Goal: Task Accomplishment & Management: Complete application form

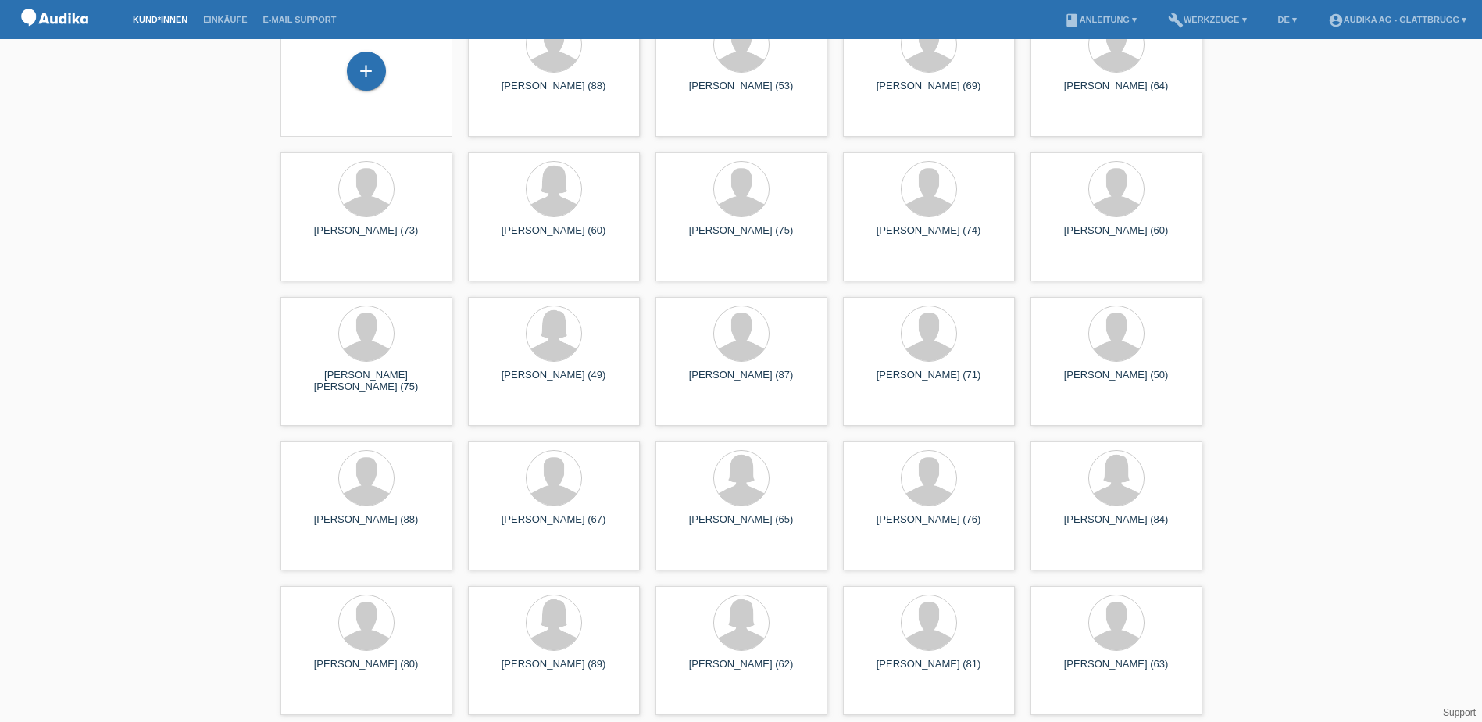
scroll to position [96, 0]
click at [894, 500] on div at bounding box center [928, 479] width 147 height 59
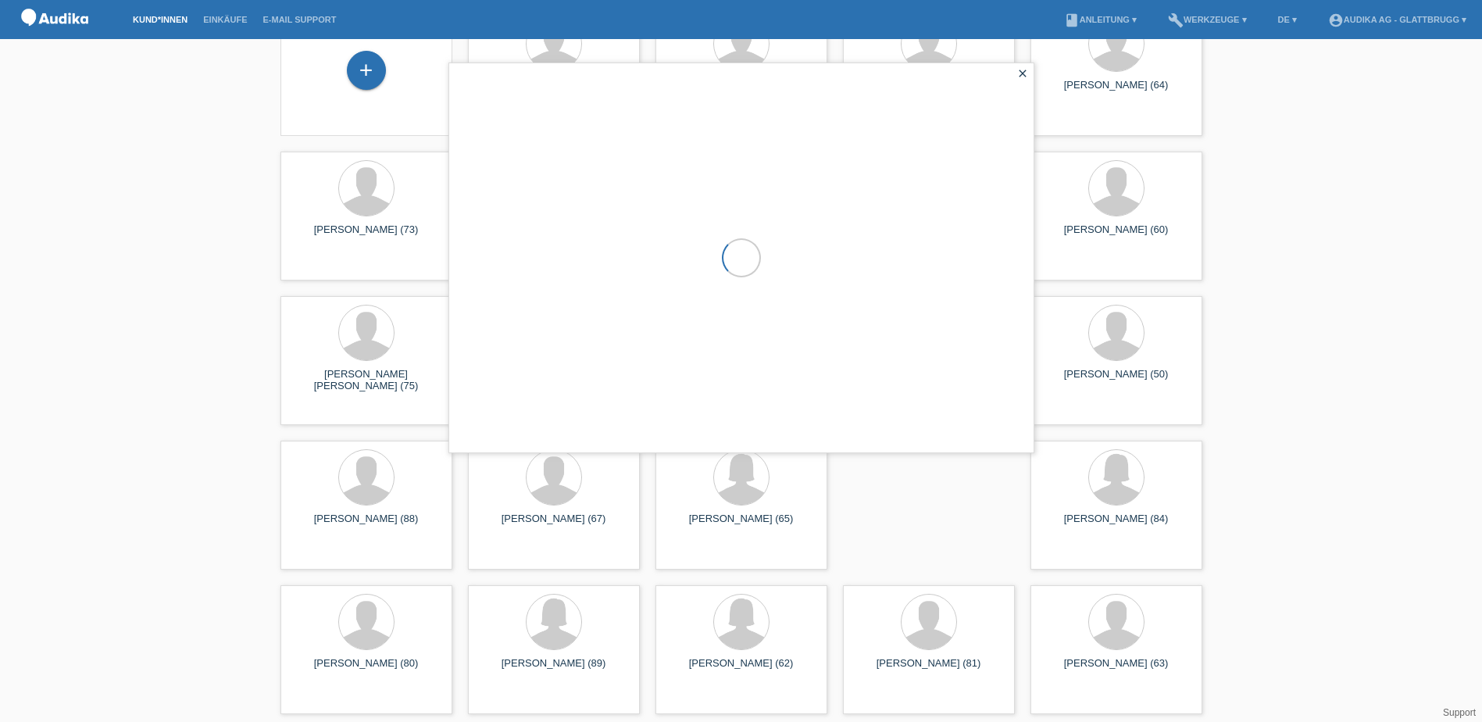
click at [894, 452] on div at bounding box center [741, 257] width 584 height 389
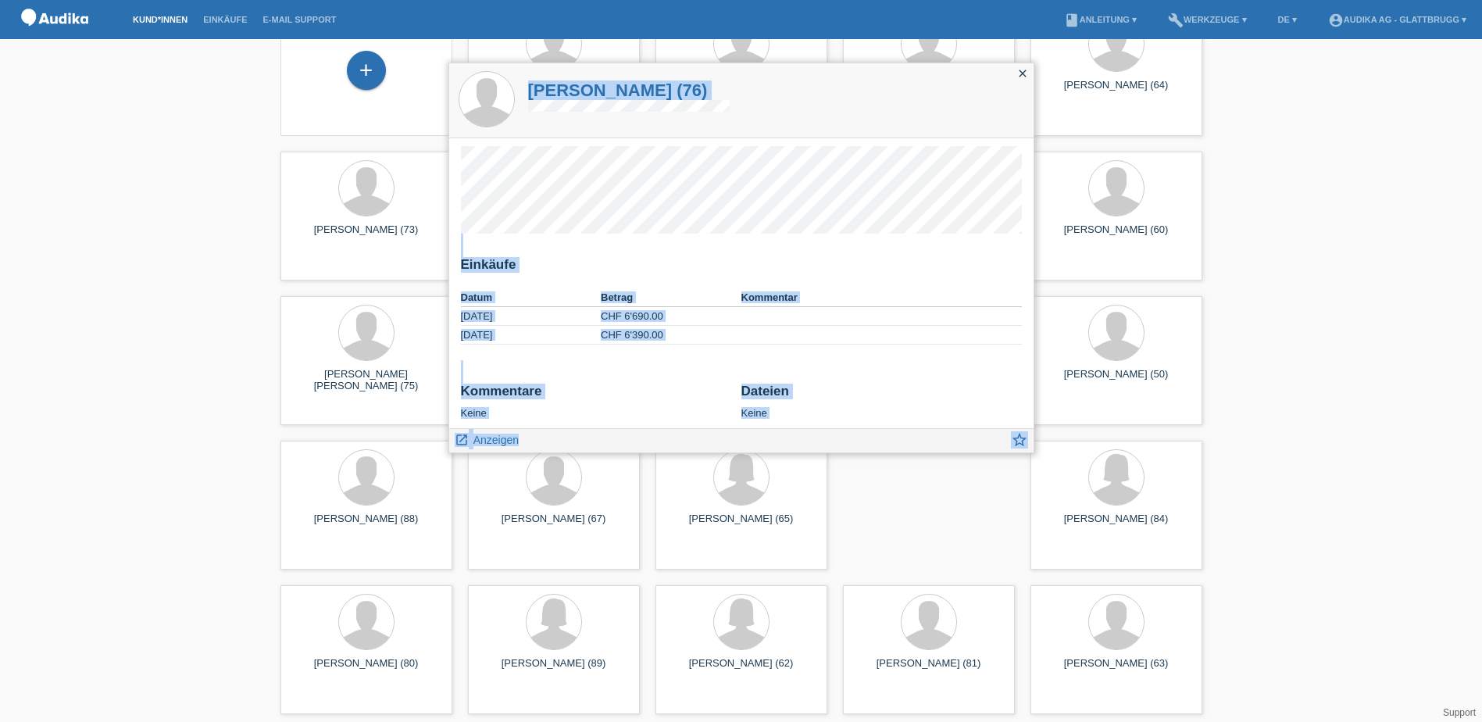
click at [909, 361] on div "Einkäufe Datum Betrag Kommentar 14.04.2023 CHF 6'690.00" at bounding box center [741, 283] width 584 height 290
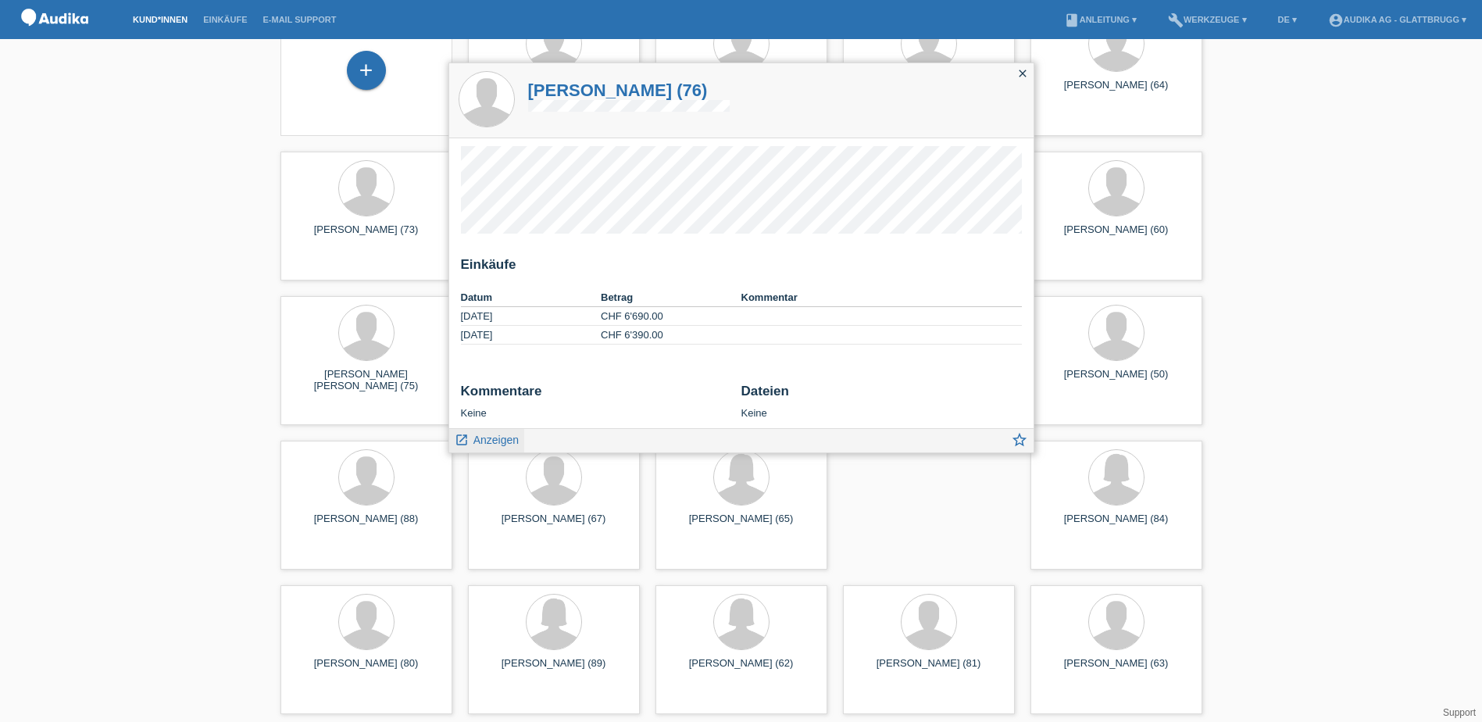
click at [490, 438] on span "Anzeigen" at bounding box center [495, 439] width 45 height 12
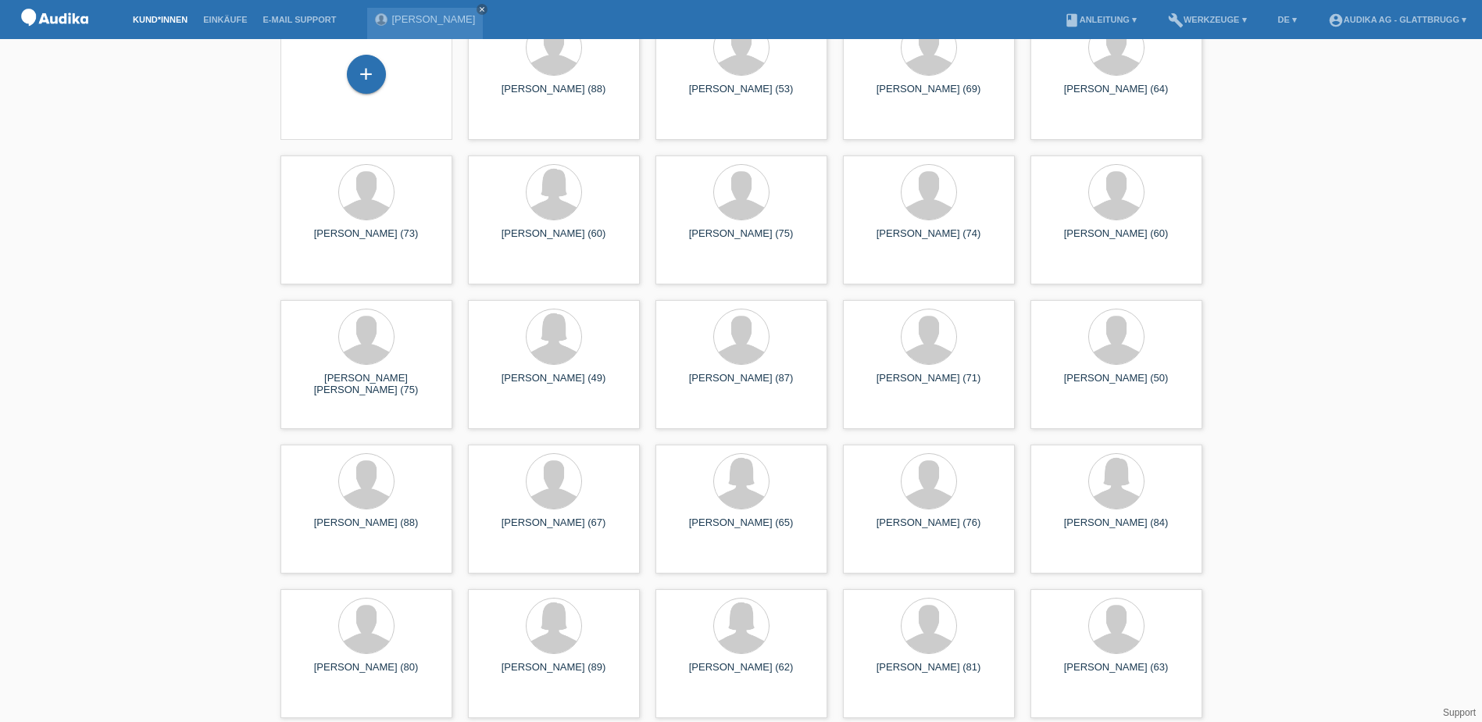
scroll to position [96, 0]
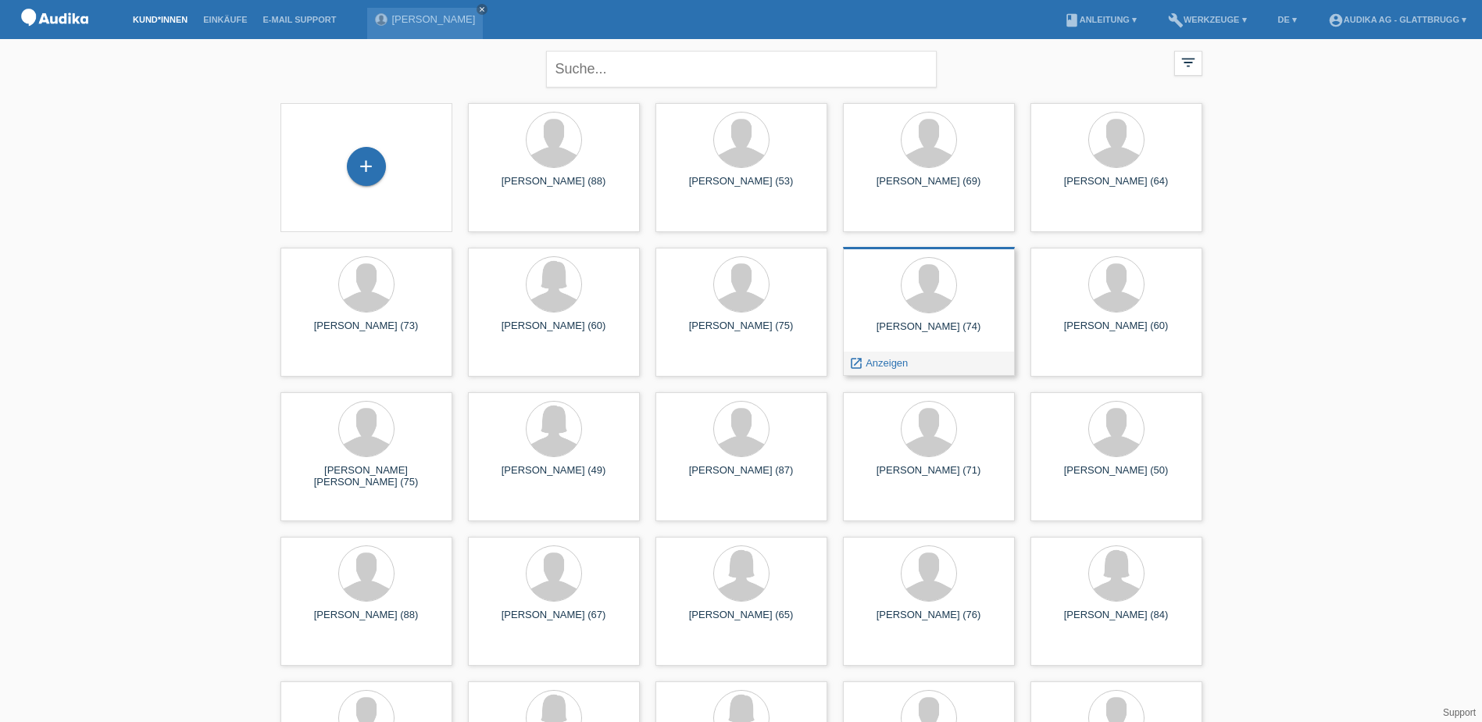
click at [957, 319] on div "Pierino Kohler (74) launch Anzeigen" at bounding box center [929, 311] width 172 height 129
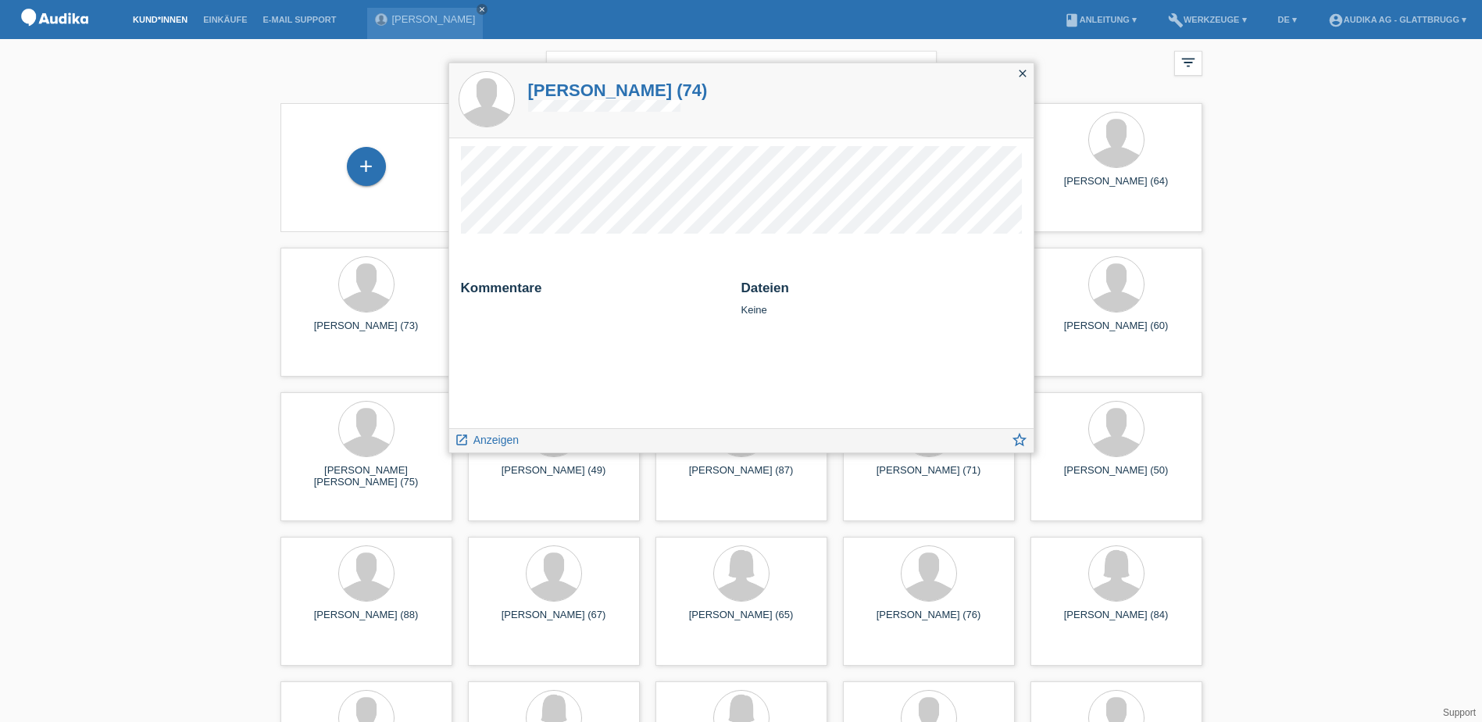
click at [1022, 74] on icon "close" at bounding box center [1022, 73] width 12 height 12
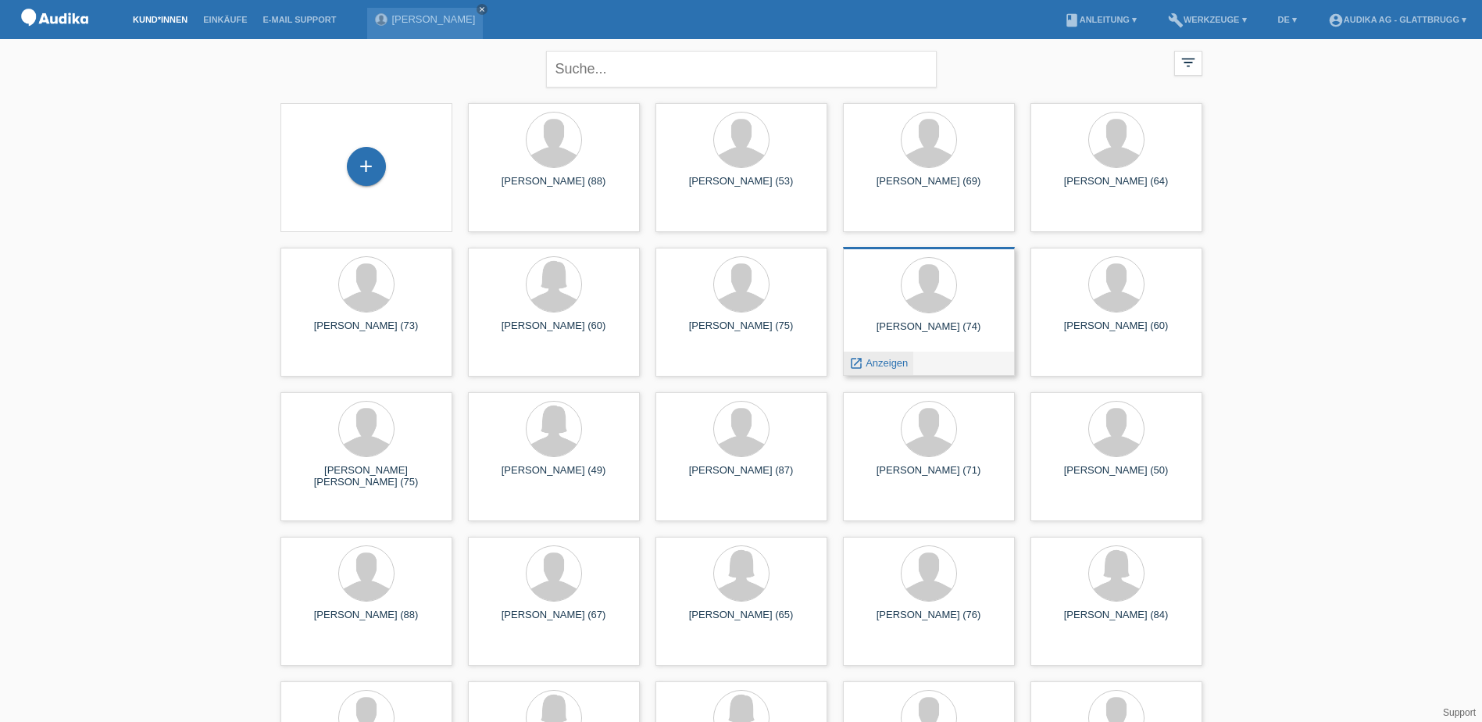
click at [891, 360] on span "Anzeigen" at bounding box center [886, 363] width 42 height 12
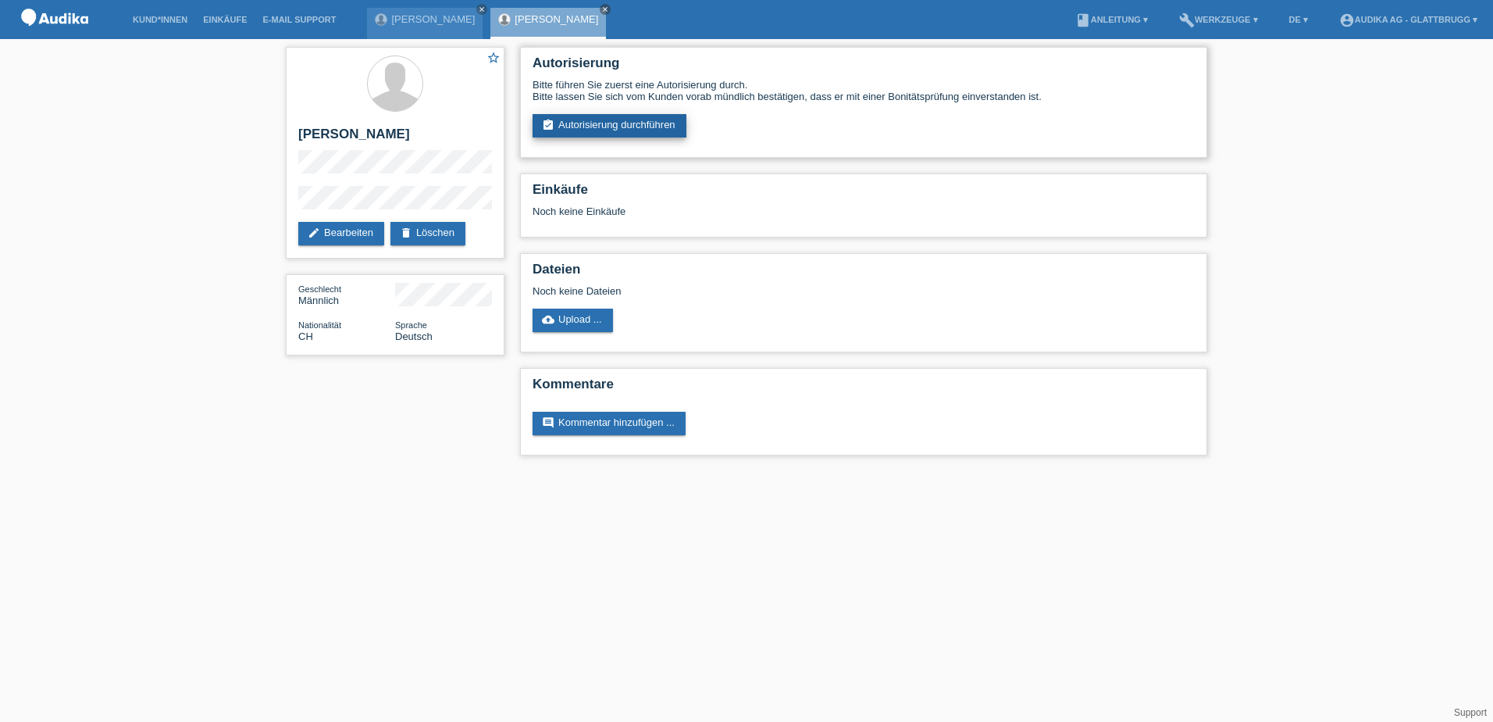
click at [589, 127] on link "assignment_turned_in Autorisierung durchführen" at bounding box center [610, 125] width 154 height 23
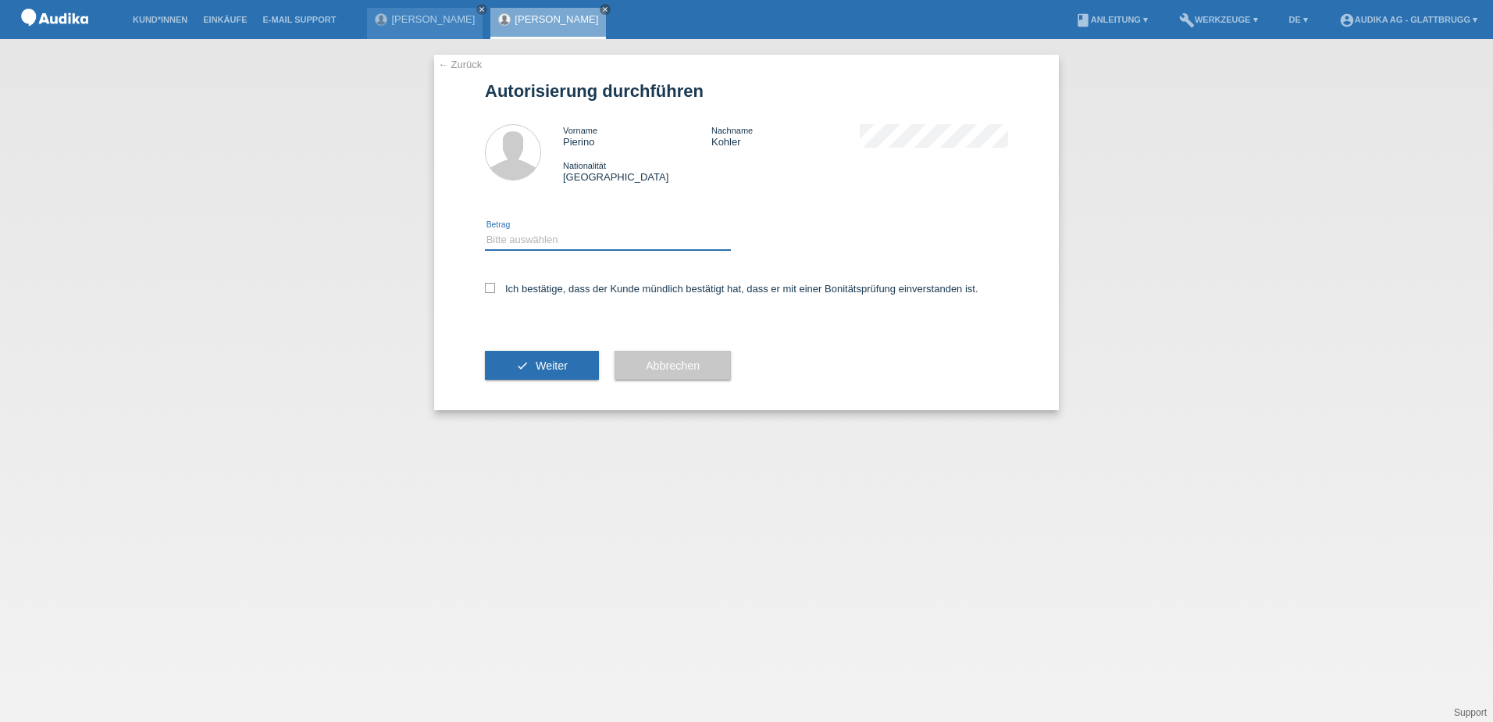
click at [533, 243] on select "Bitte auswählen CHF 1.00 - CHF 499.00 CHF 500.00 - CHF 1'999.00 CHF 2'000.00 - …" at bounding box center [608, 239] width 246 height 19
select select "3"
click at [485, 230] on select "Bitte auswählen CHF 1.00 - CHF 499.00 CHF 500.00 - CHF 1'999.00 CHF 2'000.00 - …" at bounding box center [608, 239] width 246 height 19
click at [490, 287] on icon at bounding box center [490, 288] width 10 height 10
click at [490, 287] on input "Ich bestätige, dass der Kunde mündlich bestätigt hat, dass er mit einer Bonität…" at bounding box center [490, 288] width 10 height 10
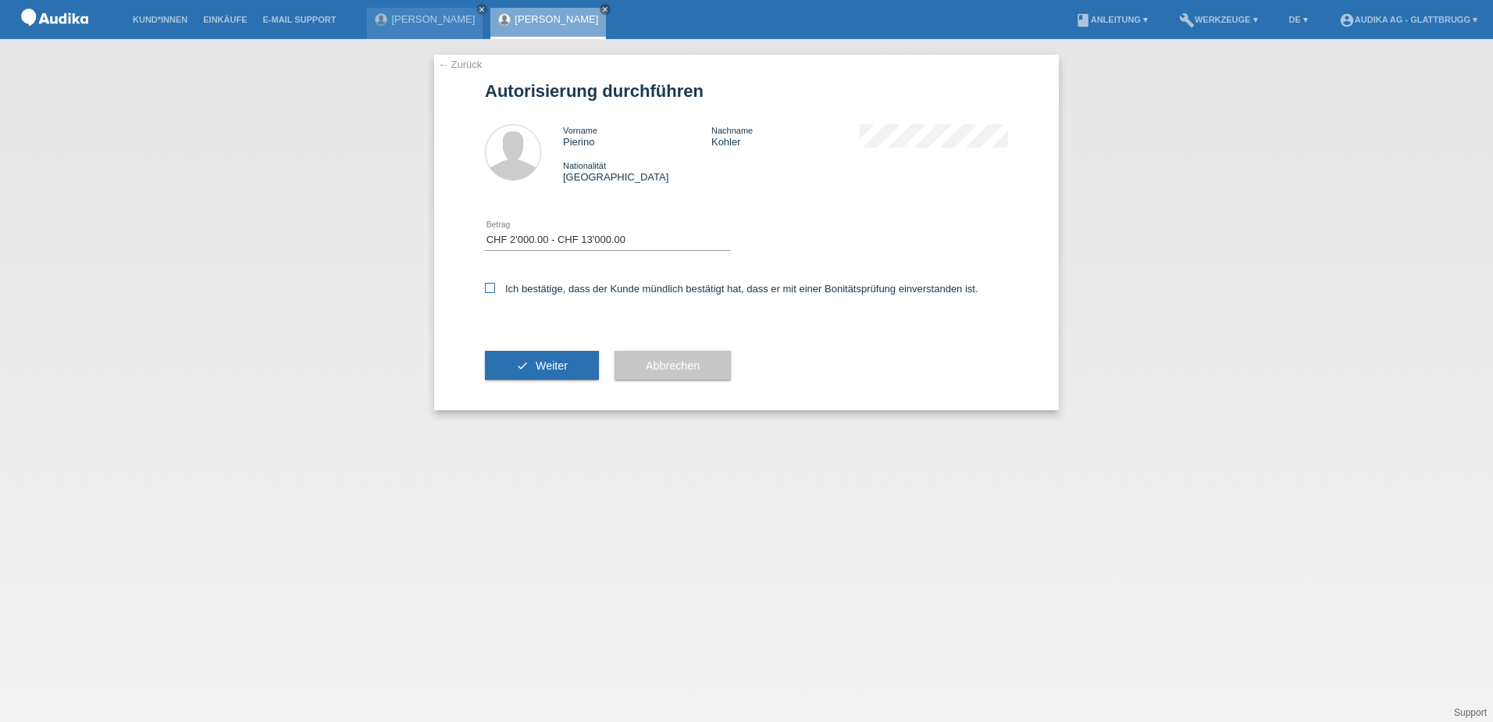
checkbox input "true"
click at [544, 368] on span "Weiter" at bounding box center [552, 365] width 32 height 12
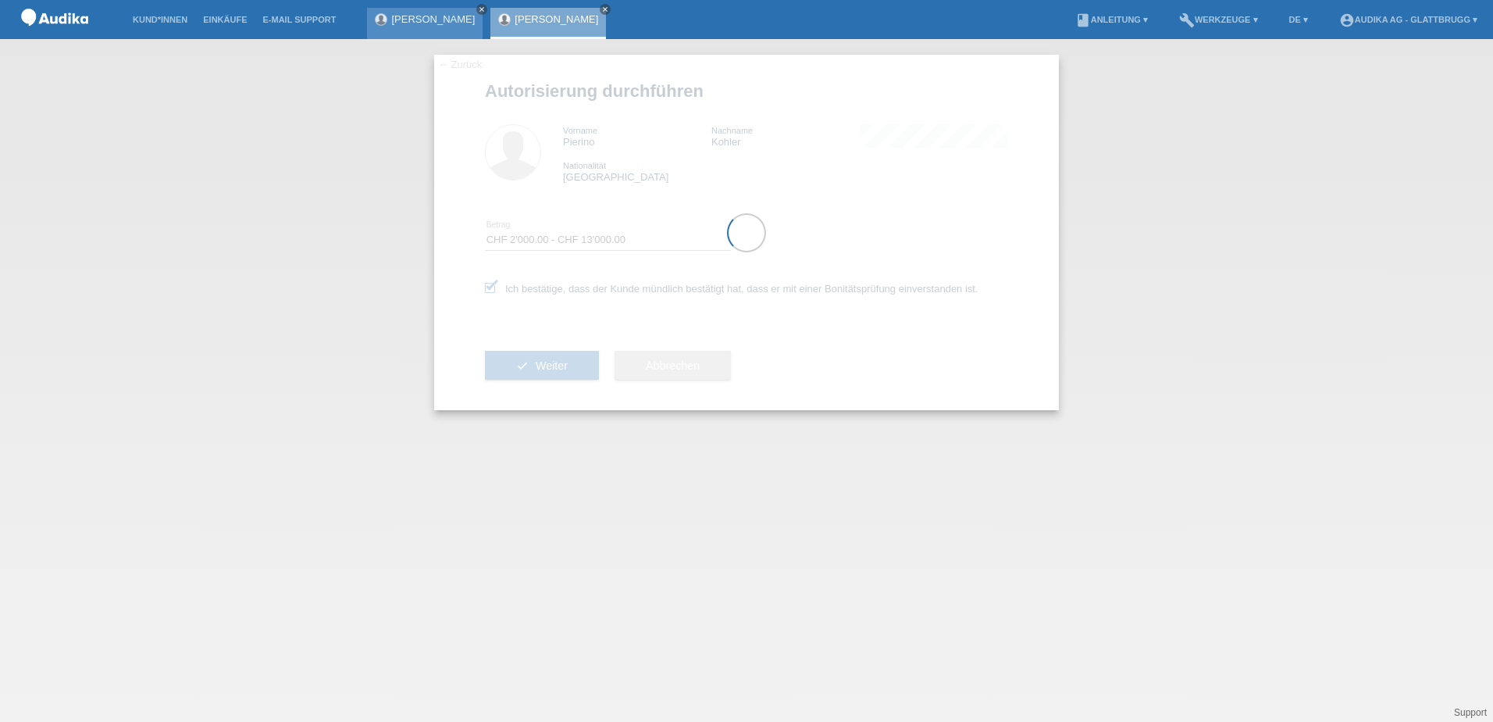
click at [478, 9] on icon "close" at bounding box center [482, 9] width 8 height 8
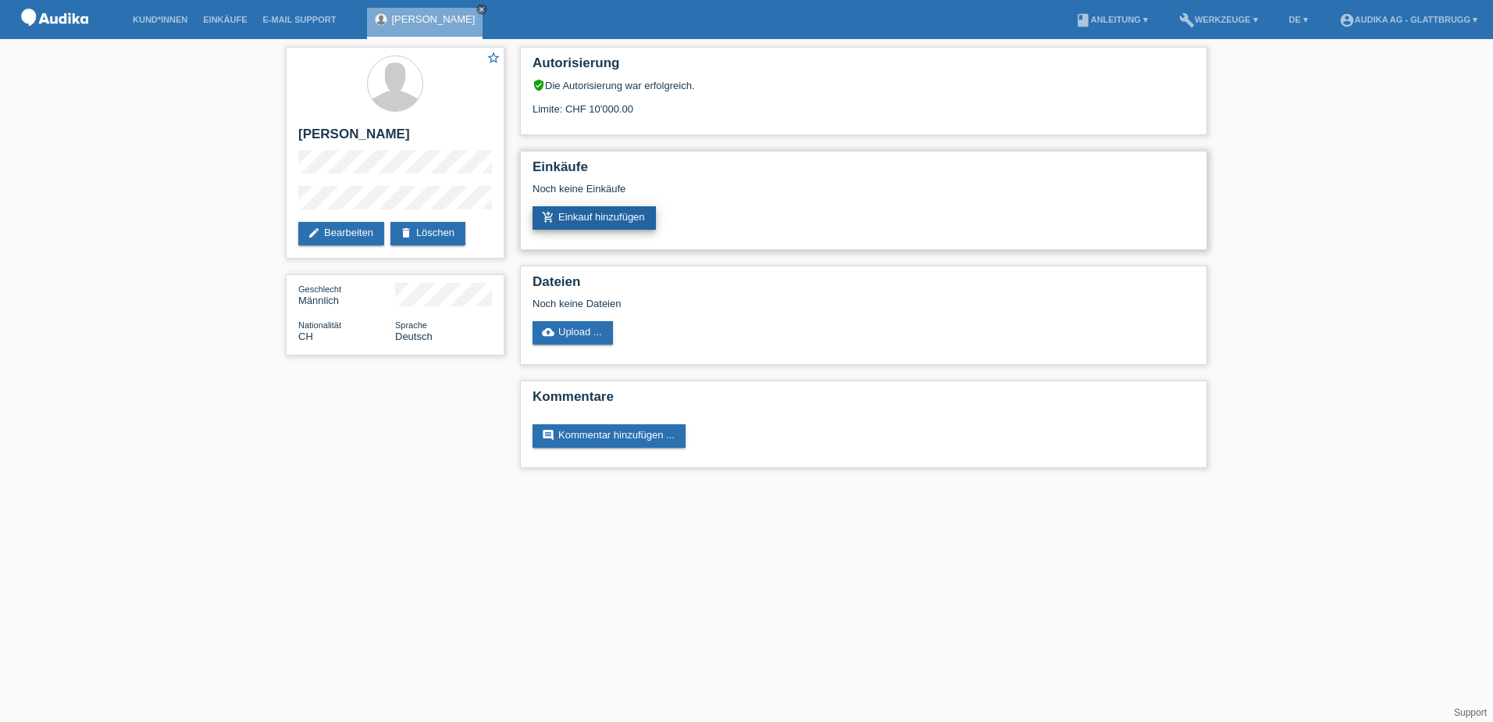
click at [605, 216] on link "add_shopping_cart Einkauf hinzufügen" at bounding box center [594, 217] width 123 height 23
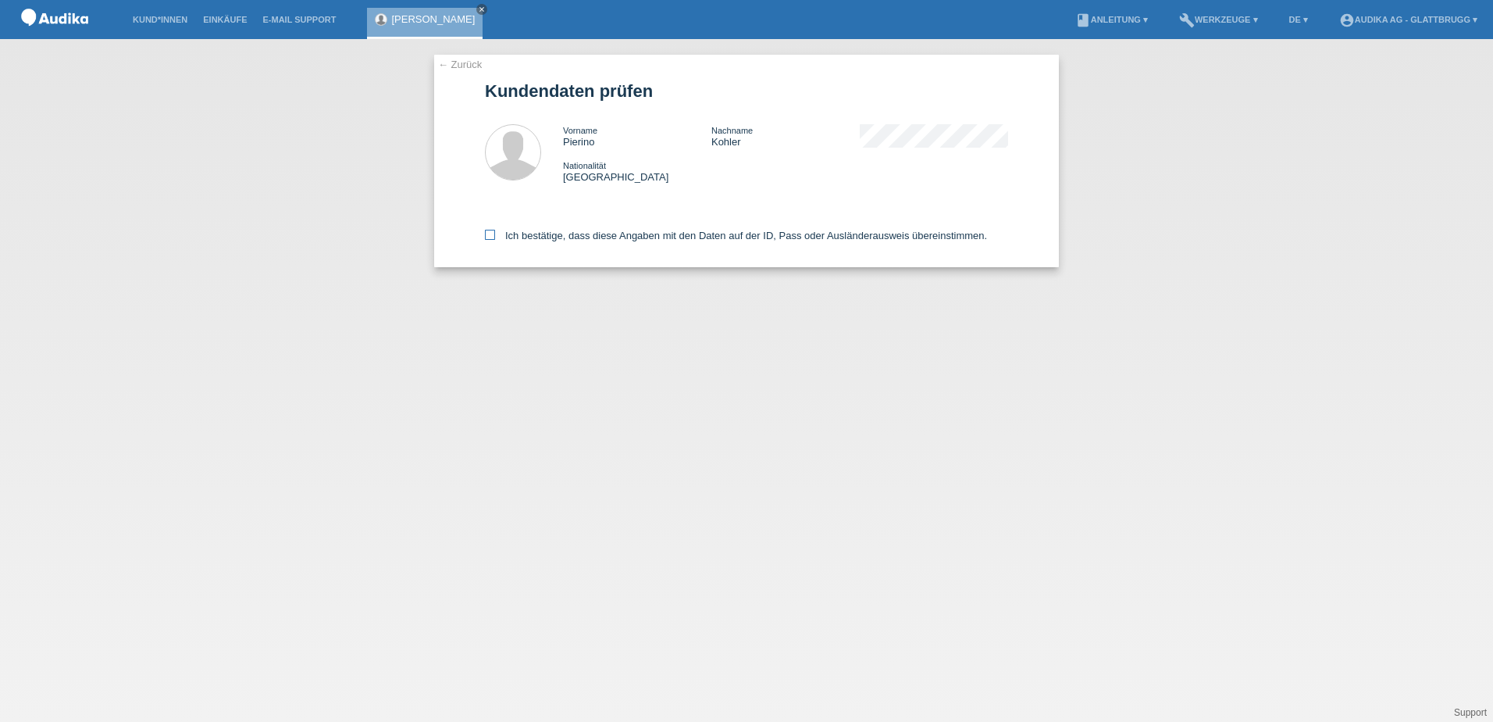
click at [487, 235] on icon at bounding box center [490, 235] width 10 height 10
click at [487, 235] on input "Ich bestätige, dass diese Angaben mit den Daten auf der ID, Pass oder Ausländer…" at bounding box center [490, 235] width 10 height 10
checkbox input "true"
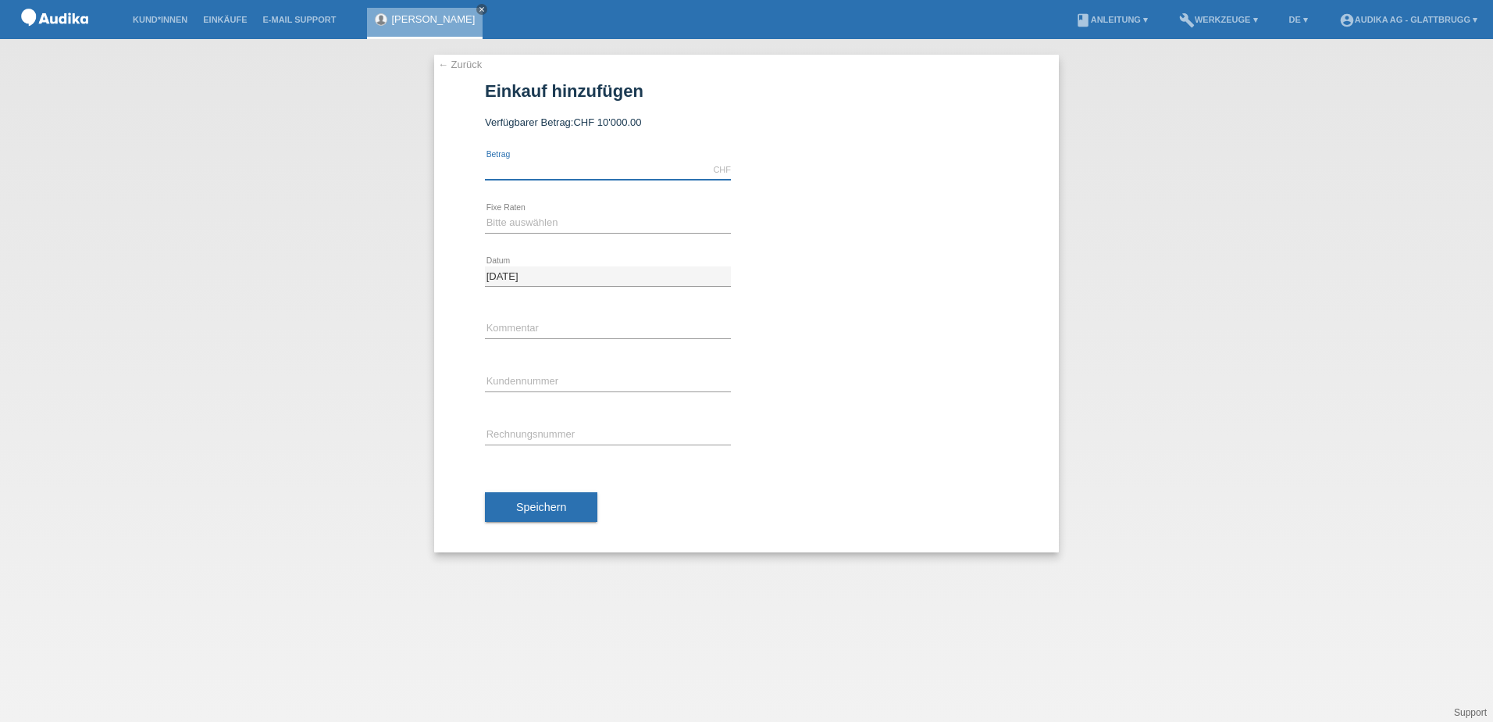
click at [544, 162] on input "text" at bounding box center [608, 170] width 246 height 20
type input "9068.00"
click at [570, 224] on select "Bitte auswählen 12 Raten 24 Raten" at bounding box center [608, 222] width 246 height 19
select select "178"
click at [485, 213] on select "Bitte auswählen 12 Raten 24 Raten" at bounding box center [608, 222] width 246 height 19
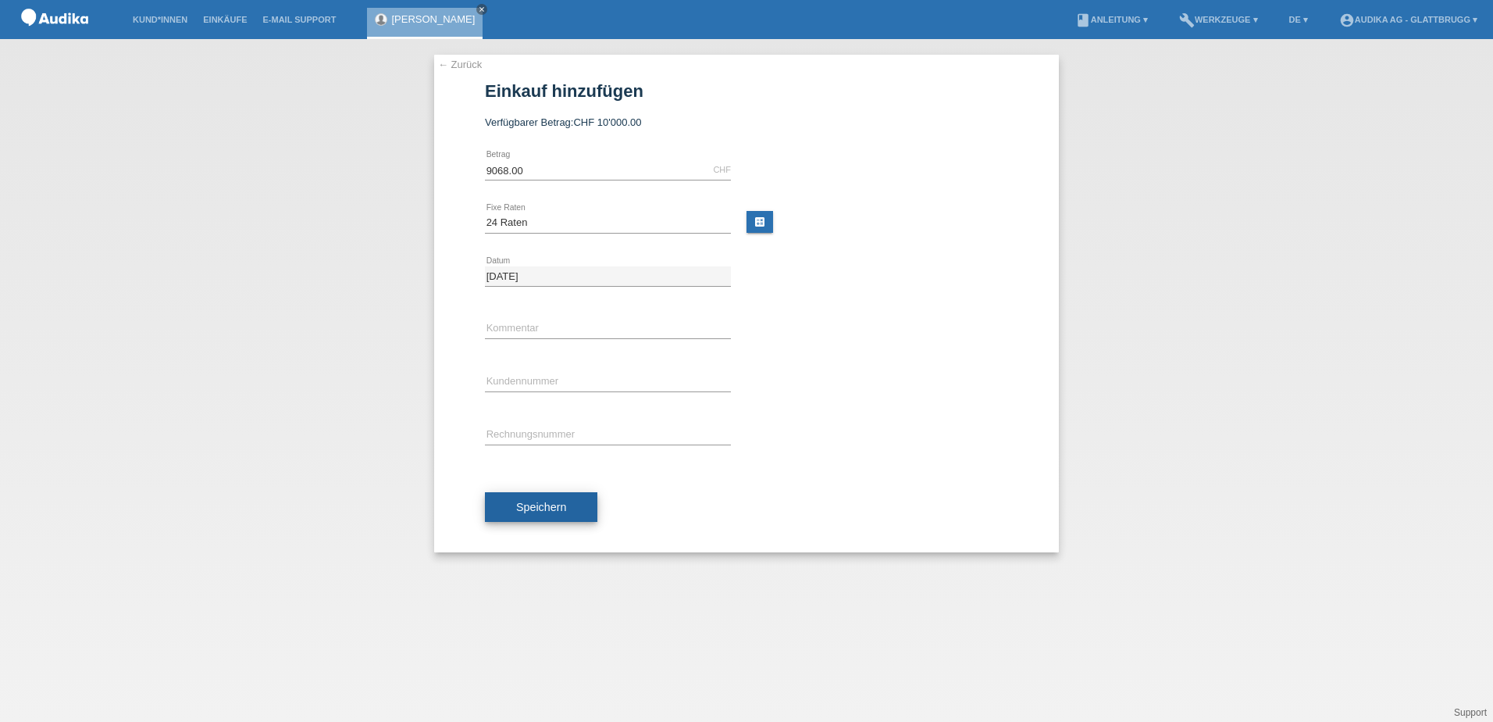
click at [559, 517] on button "Speichern" at bounding box center [541, 507] width 112 height 30
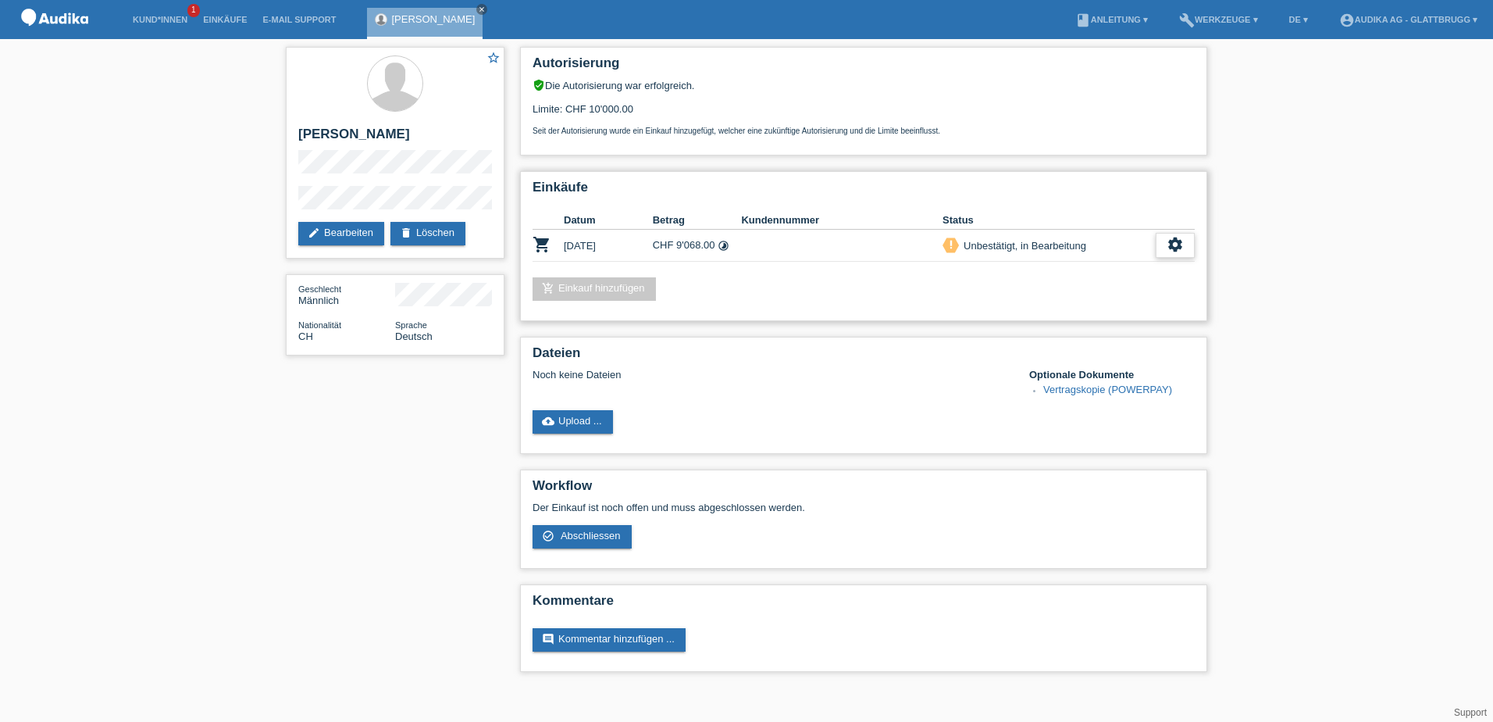
click at [1168, 246] on icon "settings" at bounding box center [1175, 244] width 17 height 17
click at [234, 411] on div "star_border Pierino Kohler edit Bearbeiten delete Löschen Geschlecht Männlich N…" at bounding box center [746, 363] width 1493 height 648
click at [1182, 252] on icon "settings" at bounding box center [1175, 244] width 17 height 17
click at [1070, 317] on span "Abschliessen" at bounding box center [1051, 316] width 65 height 19
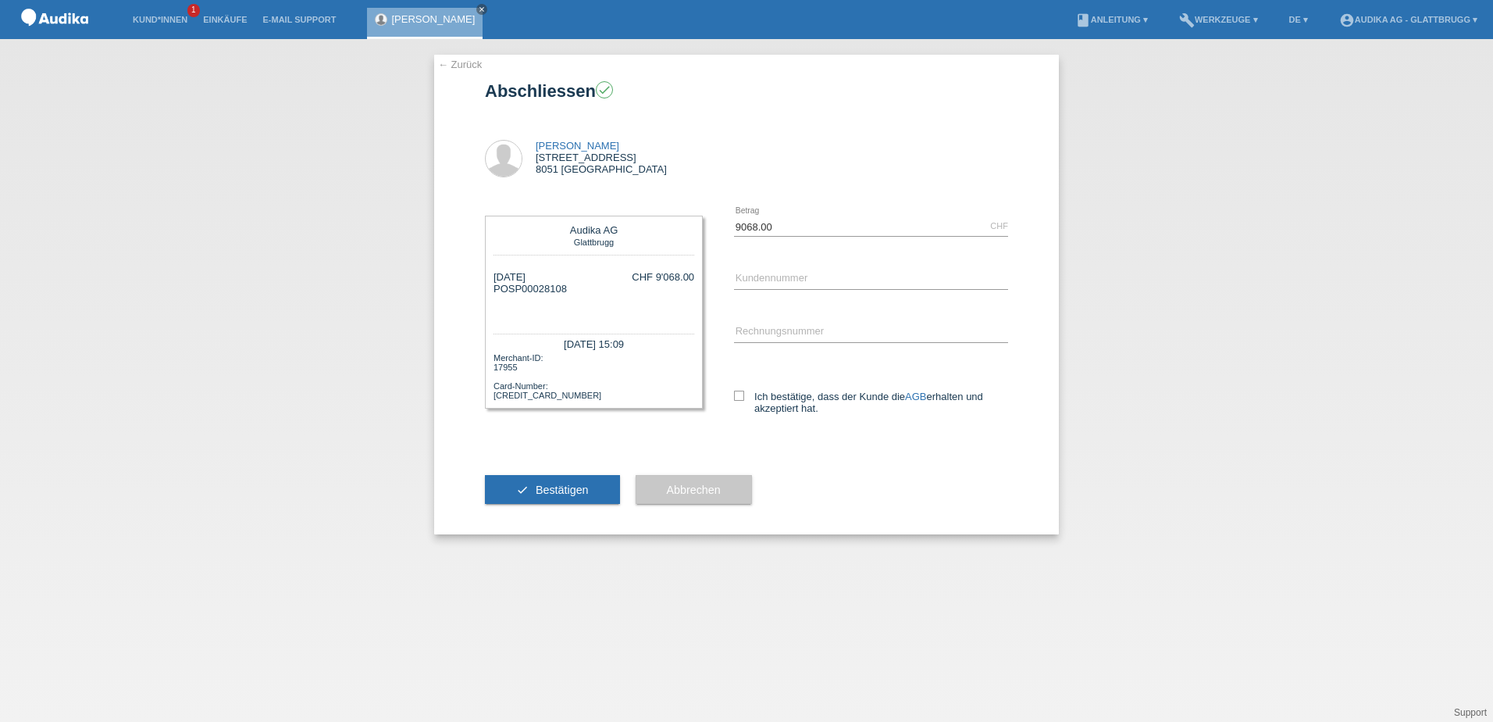
drag, startPoint x: 566, startPoint y: 287, endPoint x: 501, endPoint y: 289, distance: 64.8
click at [501, 289] on div "29.09.2025 POSP00028108" at bounding box center [530, 294] width 73 height 47
copy div "OSP00028108"
click at [1315, 237] on div "← Zurück Abschliessen check Pierino Kohler Auhofstrasse 3 8051 Zürich 9068.00" at bounding box center [746, 380] width 1493 height 683
click at [736, 396] on icon at bounding box center [739, 396] width 10 height 10
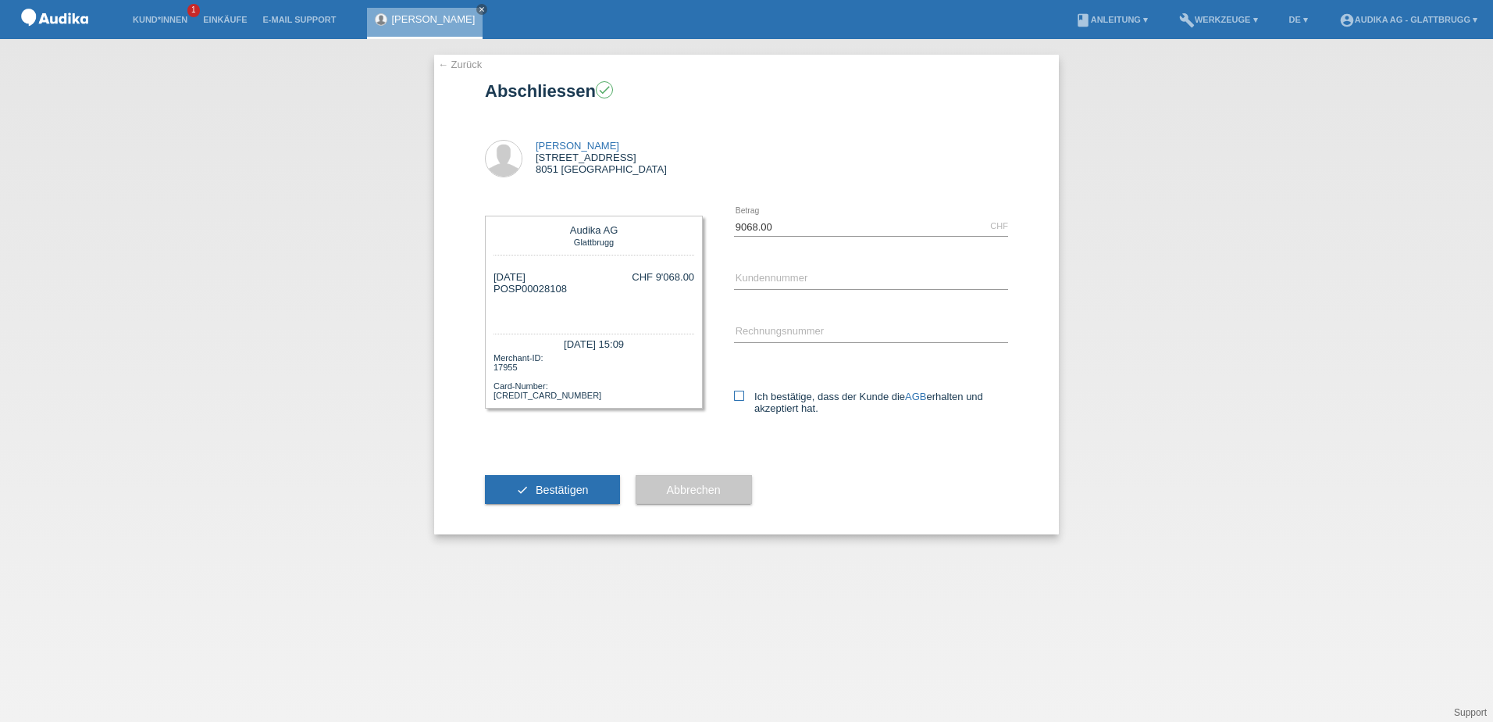
click at [736, 396] on input "Ich bestätige, dass der Kunde die AGB erhalten und akzeptiert hat." at bounding box center [739, 396] width 10 height 10
checkbox input "true"
click at [792, 285] on input "C" at bounding box center [871, 279] width 274 height 20
drag, startPoint x: 508, startPoint y: 287, endPoint x: 569, endPoint y: 284, distance: 61.8
click at [569, 284] on div "29.09.2025 POSP00028108 C CHF 9'068.00" at bounding box center [594, 294] width 201 height 47
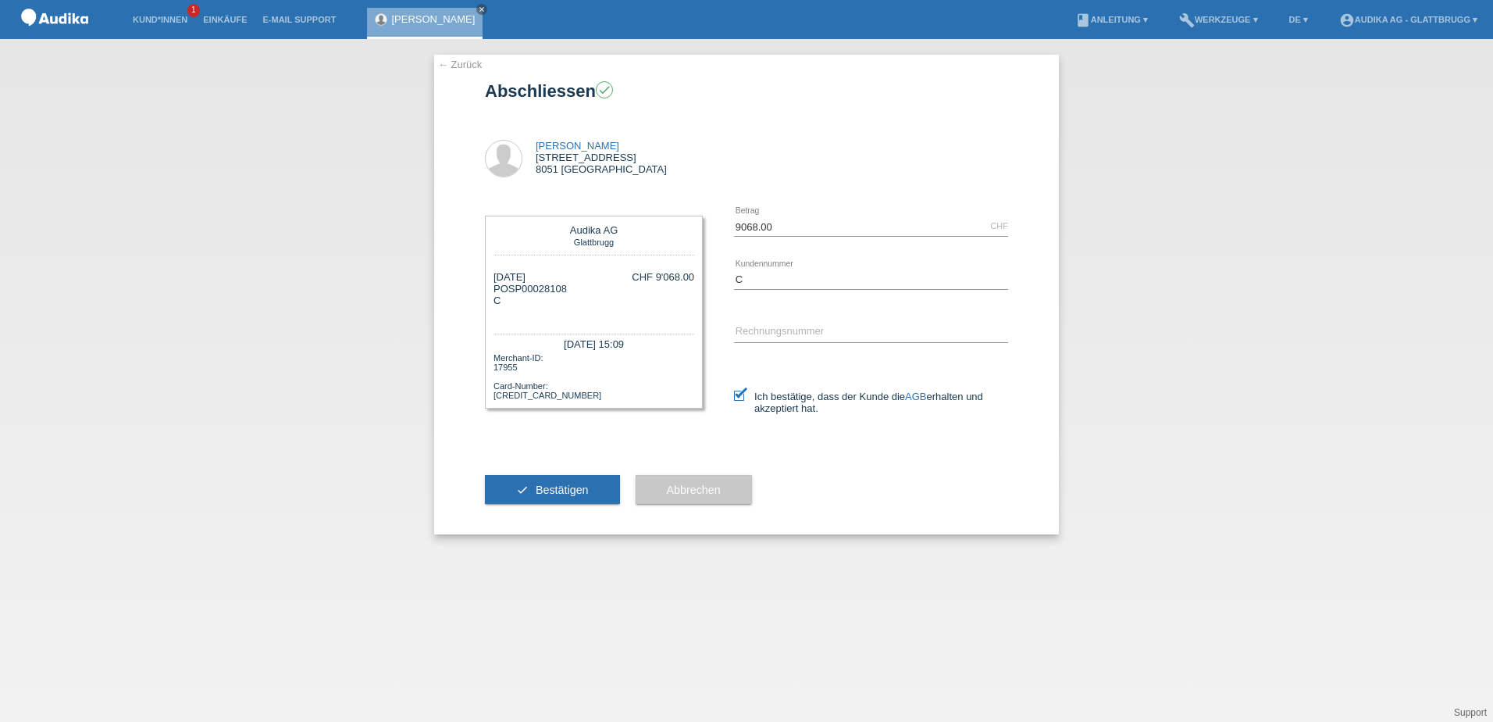
drag, startPoint x: 569, startPoint y: 284, endPoint x: 555, endPoint y: 291, distance: 15.4
copy div "SP00028108"
click at [1300, 273] on div "← Zurück Abschliessen check Pierino Kohler Auhofstrasse 3 8051 Zürich C error" at bounding box center [746, 380] width 1493 height 683
paste input "1483702"
type input "C1483702"
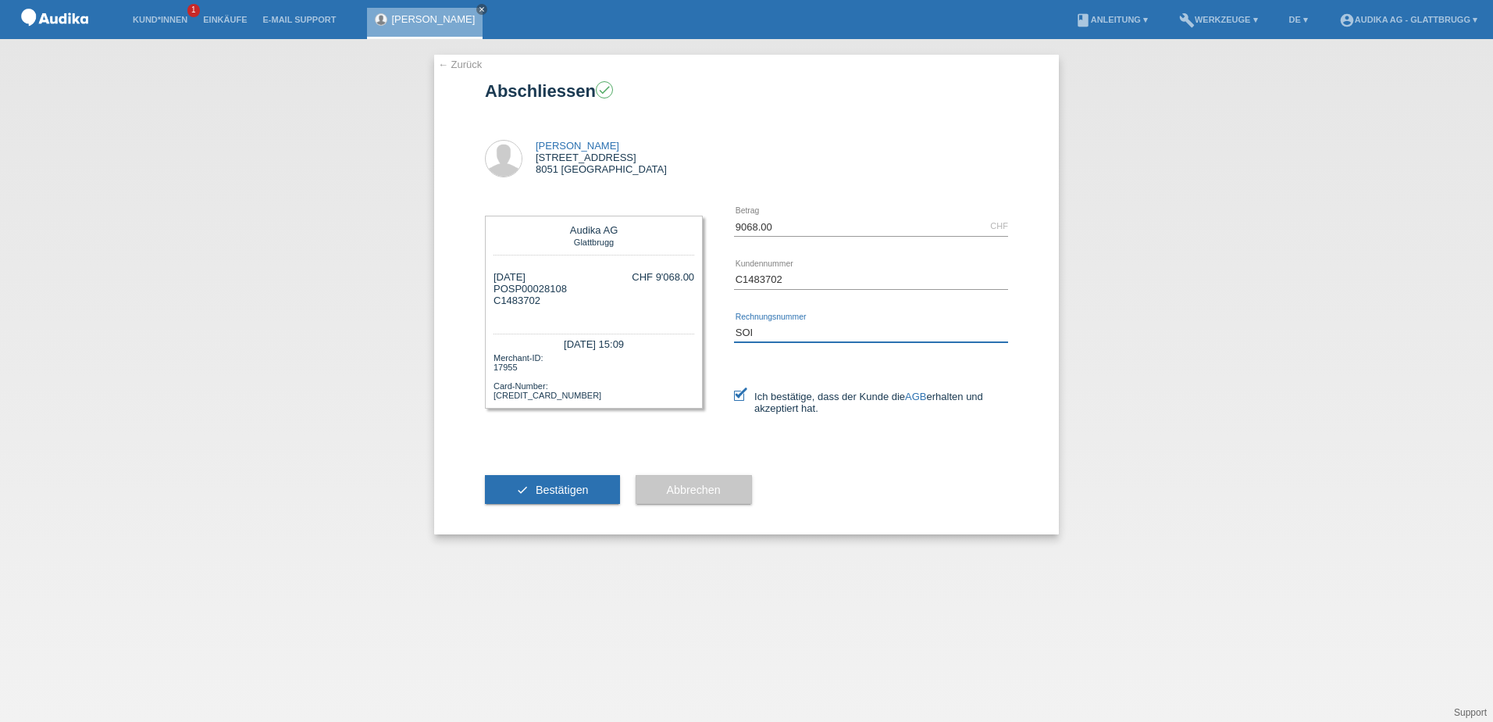
click at [798, 336] on input "SOI" at bounding box center [871, 333] width 274 height 20
paste input "000356373"
type input "SOI000356373"
click at [587, 489] on span "Bestätigen" at bounding box center [562, 489] width 53 height 12
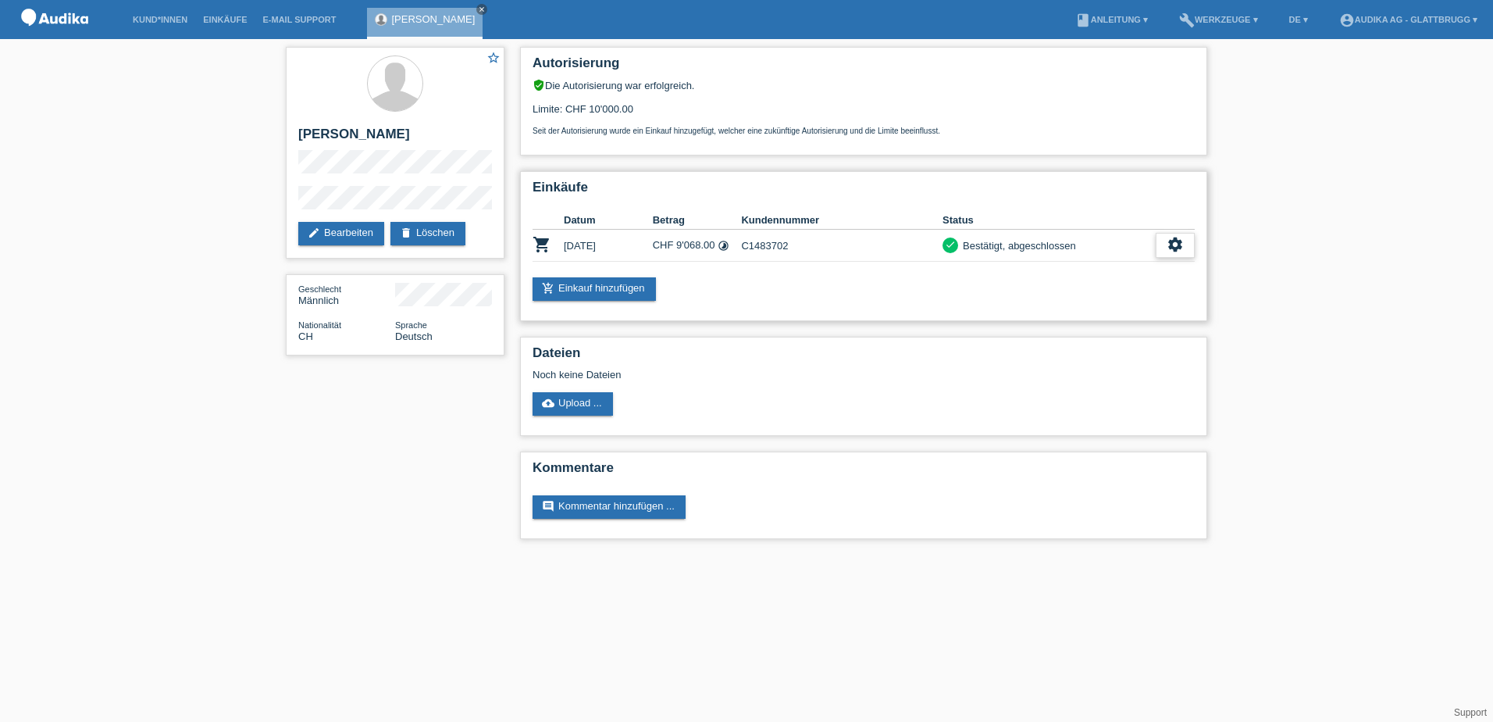
click at [1179, 249] on icon "settings" at bounding box center [1175, 244] width 17 height 17
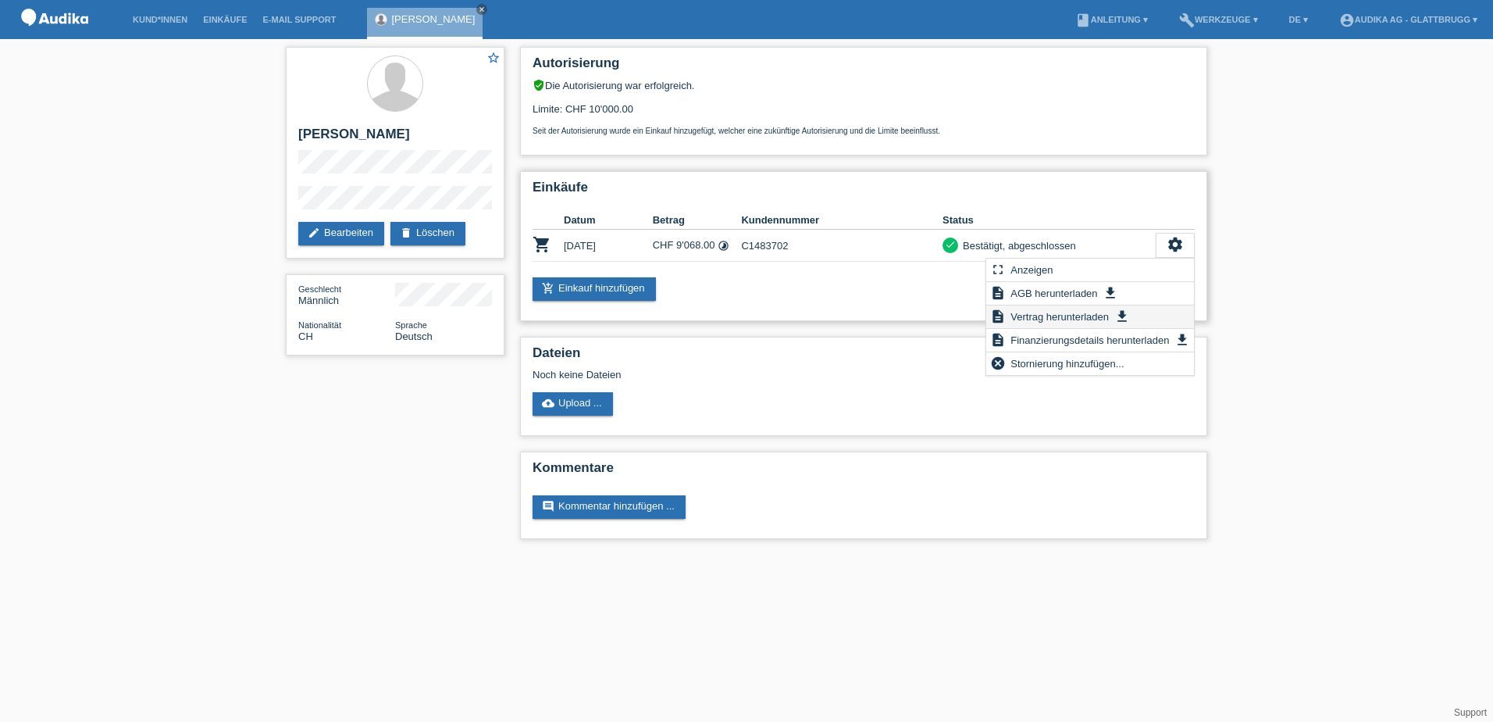
click at [1132, 322] on div "description Vertrag herunterladen get_app" at bounding box center [1090, 316] width 208 height 23
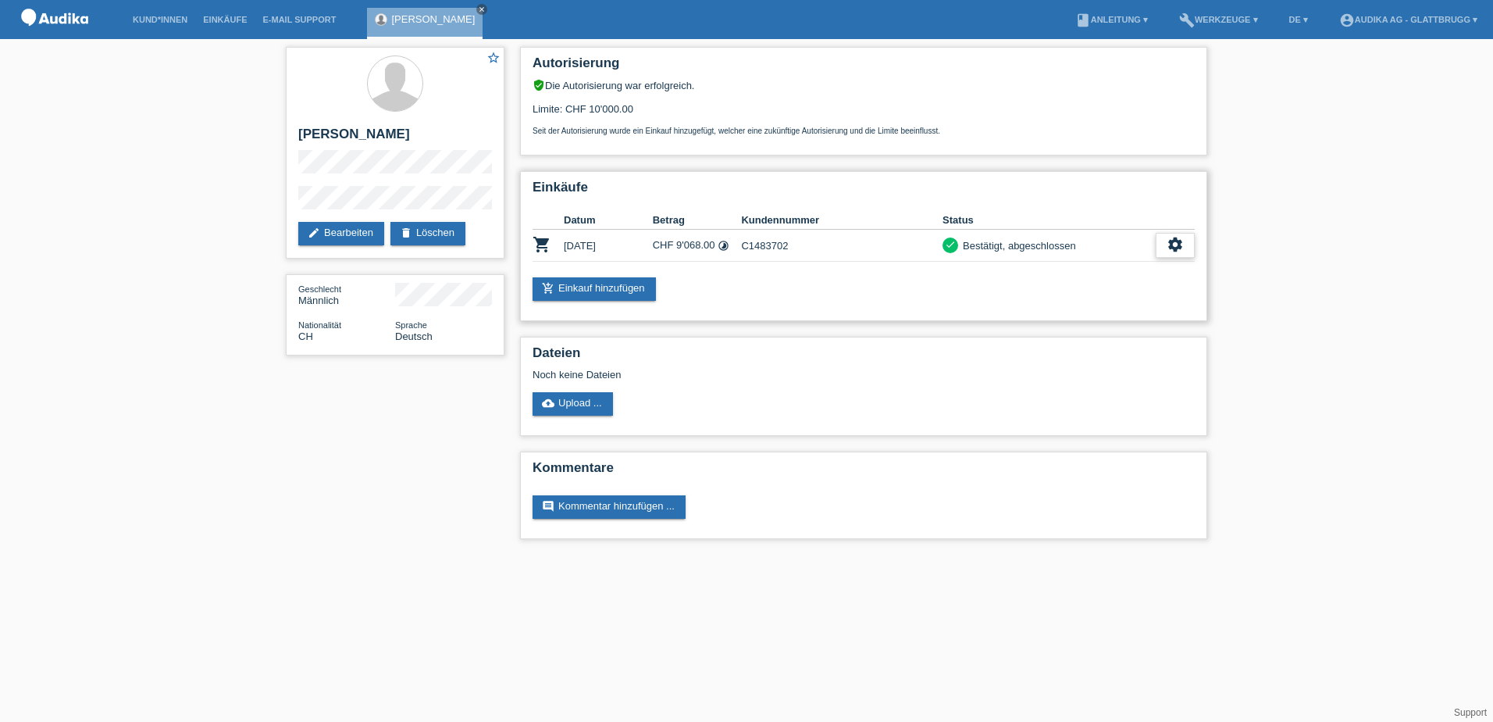
click at [1174, 247] on icon "settings" at bounding box center [1175, 244] width 17 height 17
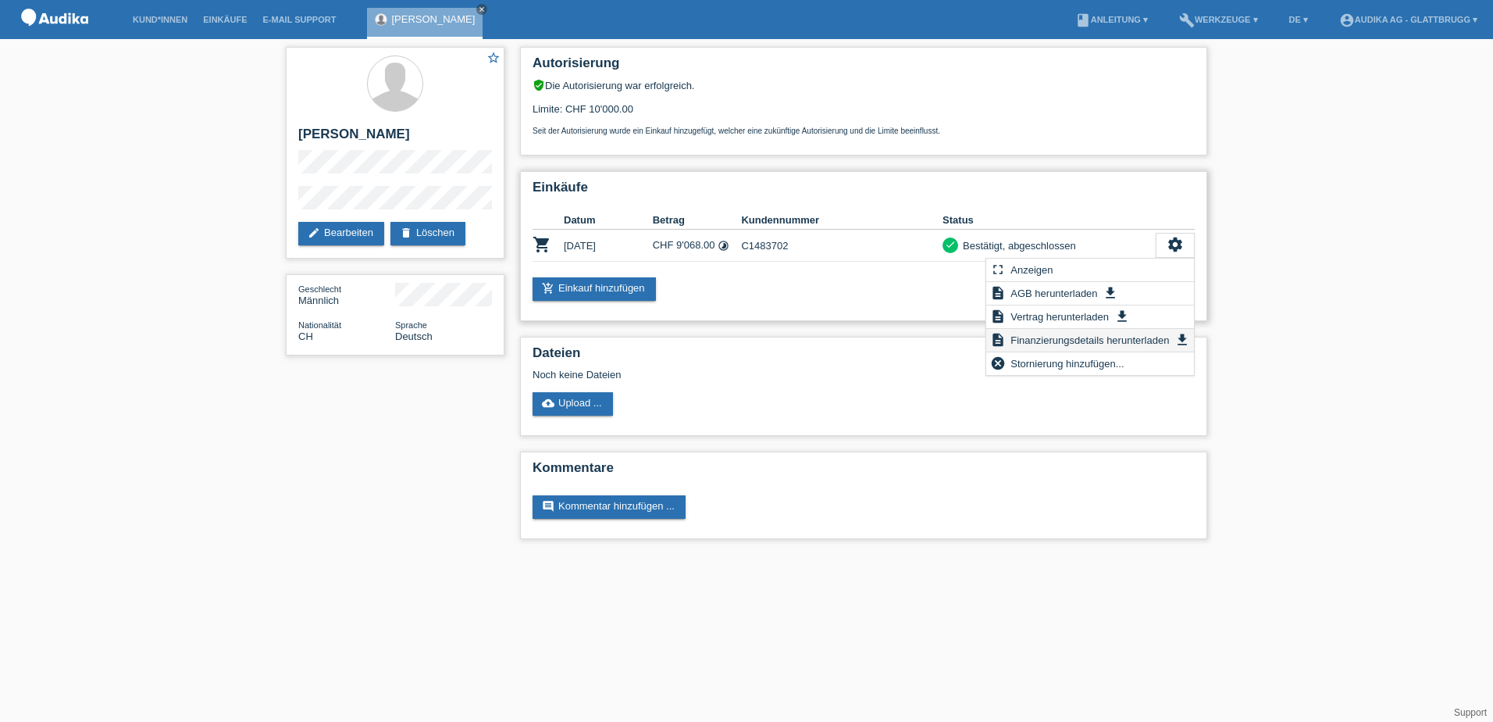
click at [1108, 337] on span "Finanzierungsdetails herunterladen" at bounding box center [1089, 339] width 163 height 19
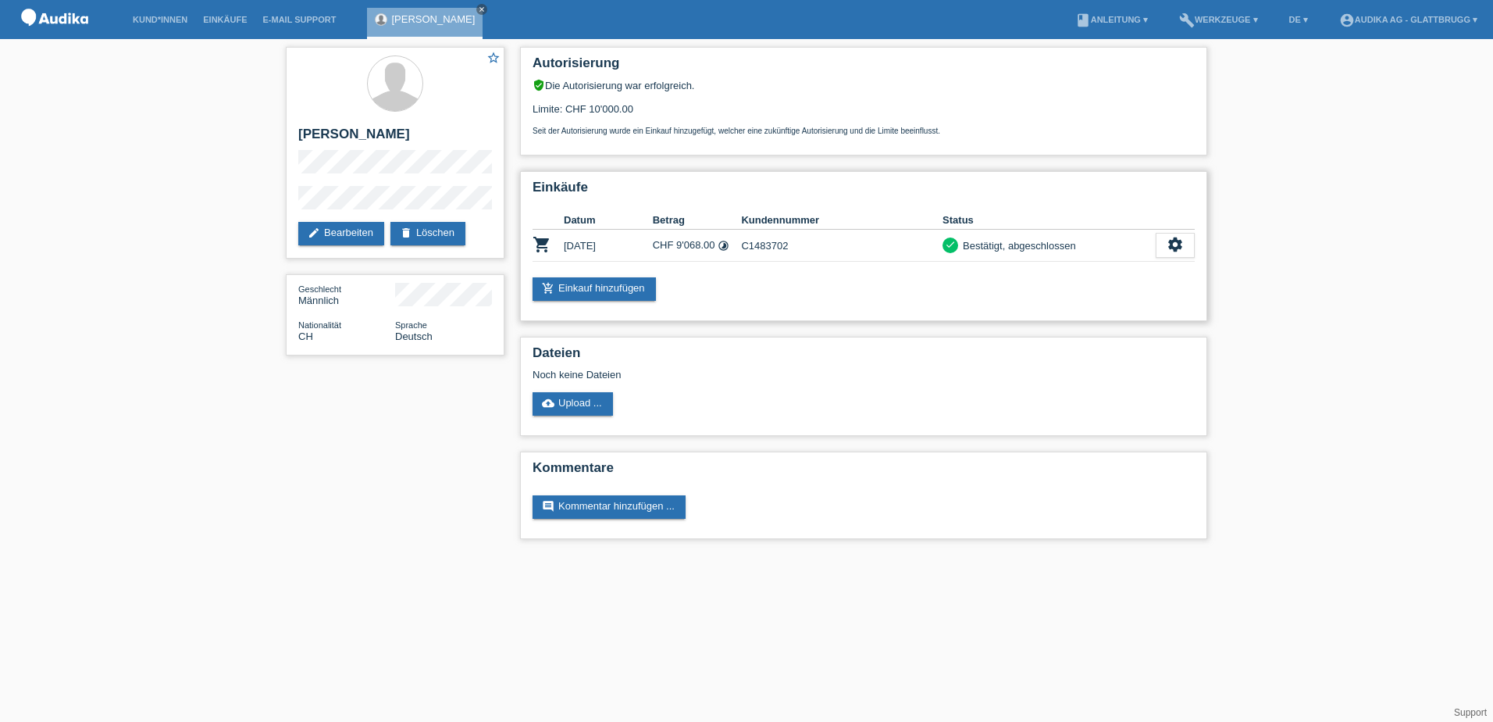
click at [1176, 230] on td "settings fullscreen Anzeigen description AGB herunterladen get_app description …" at bounding box center [1175, 246] width 39 height 32
click at [1168, 243] on icon "settings" at bounding box center [1175, 244] width 17 height 17
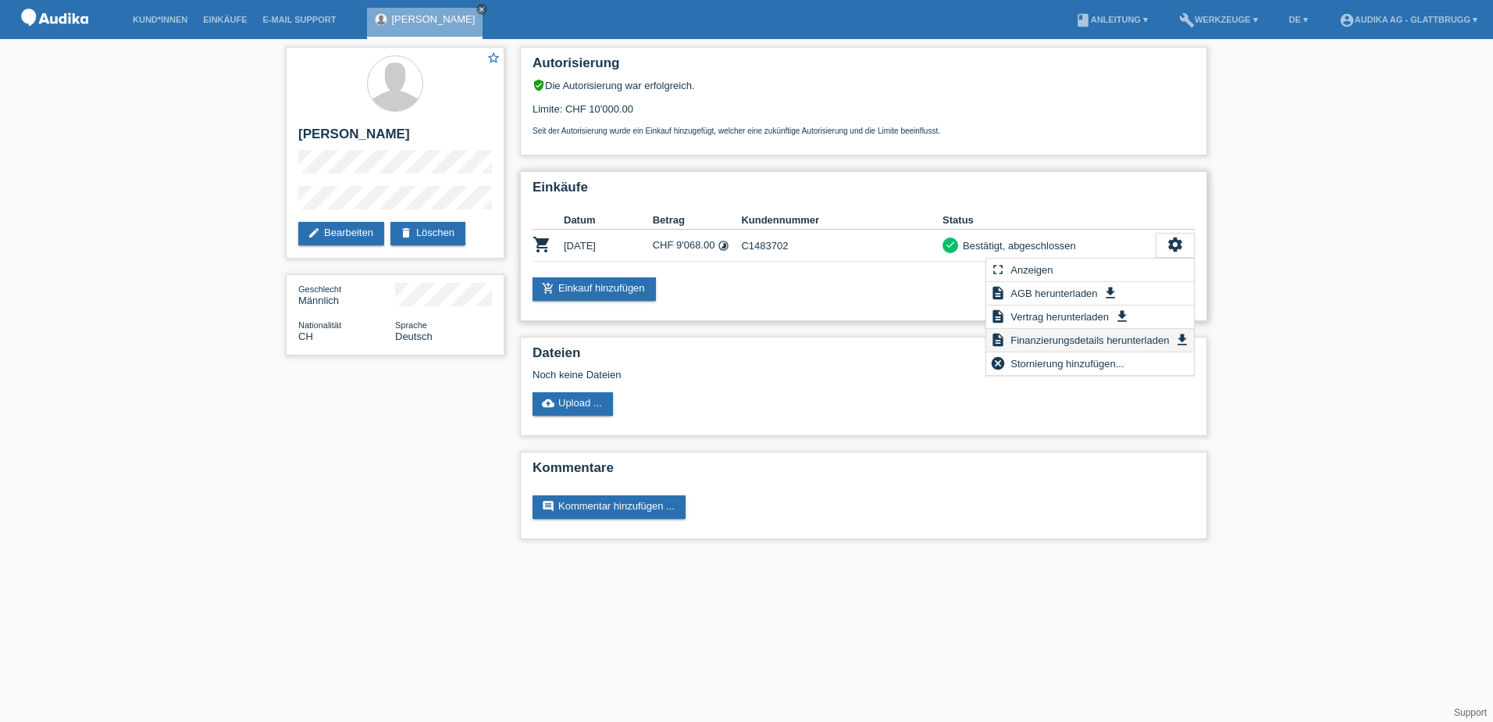
click at [1185, 336] on icon "get_app" at bounding box center [1183, 340] width 16 height 16
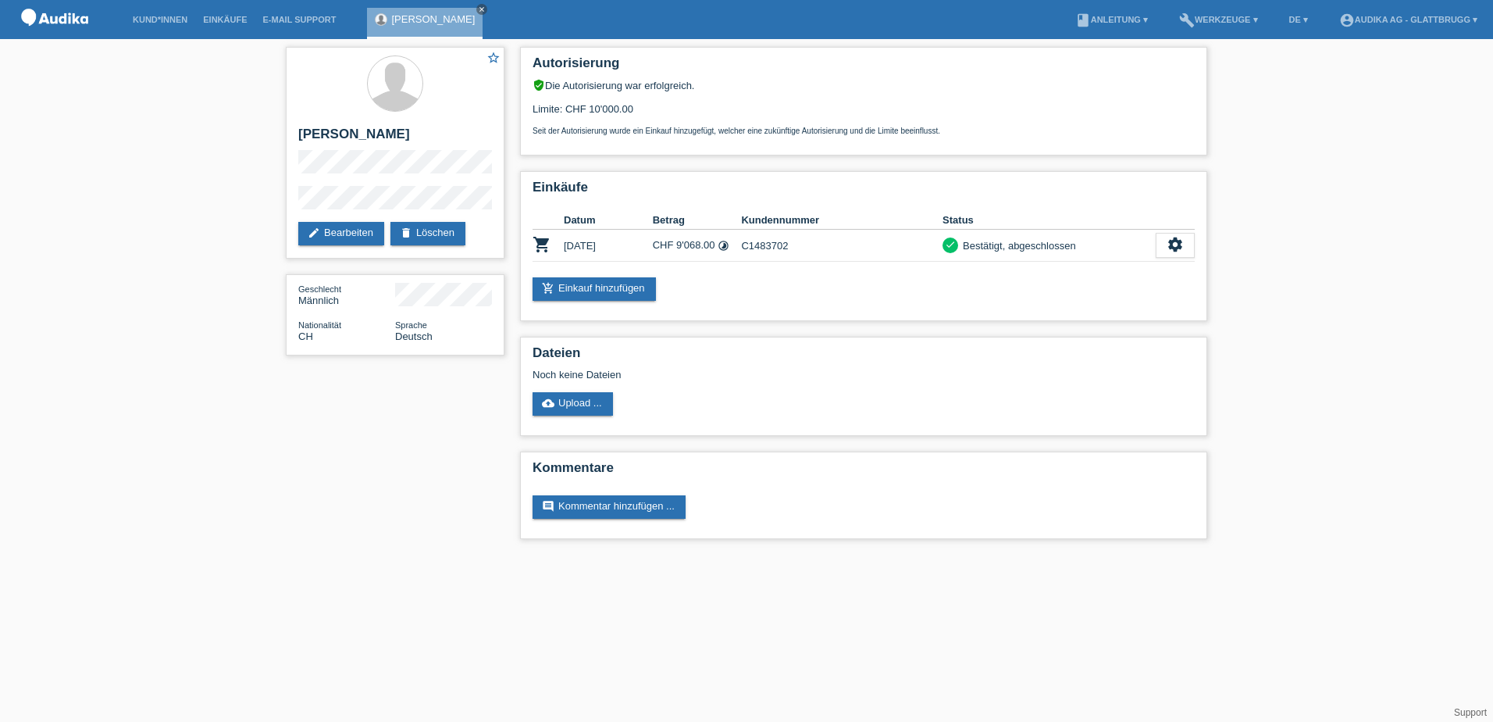
click at [63, 19] on img at bounding box center [55, 20] width 78 height 40
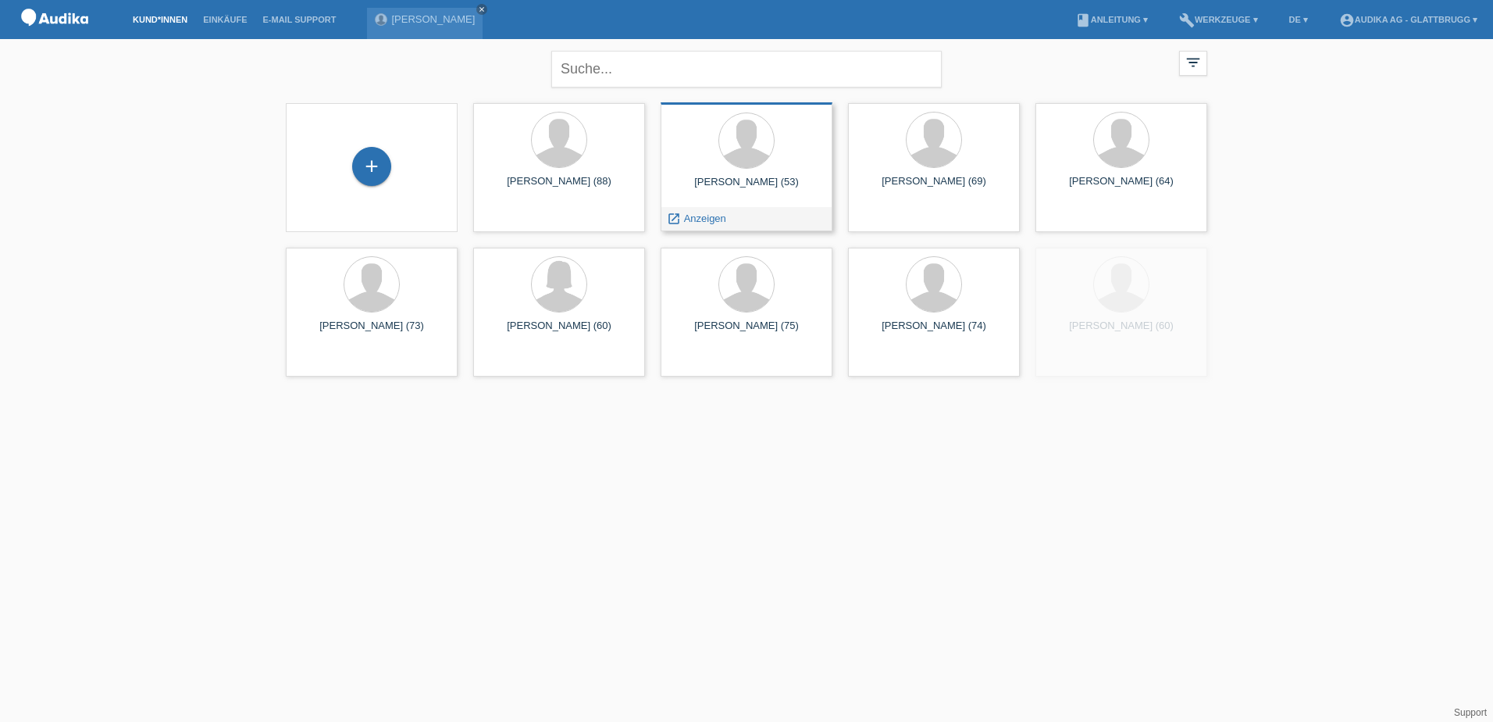
click at [755, 184] on div "[PERSON_NAME] (53)" at bounding box center [746, 188] width 147 height 25
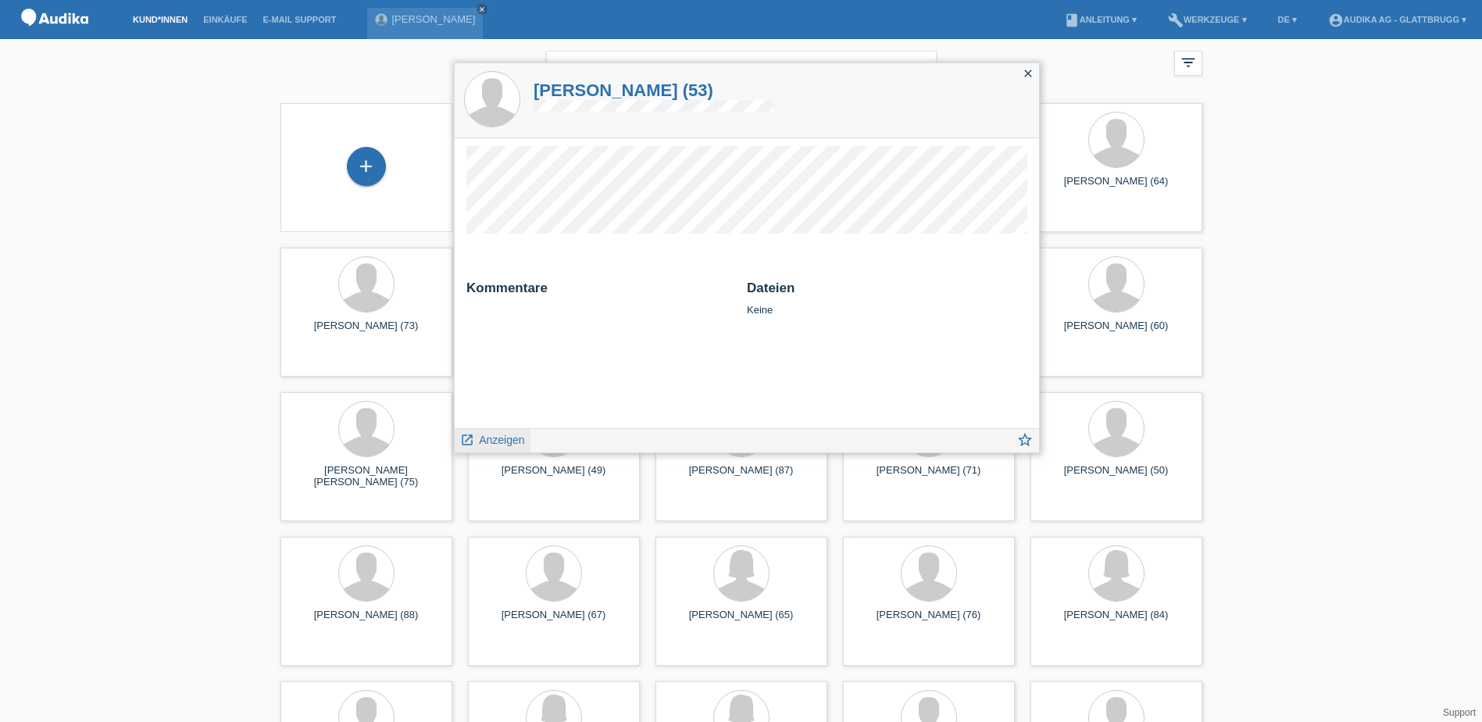
click at [487, 442] on span "Anzeigen" at bounding box center [501, 439] width 45 height 12
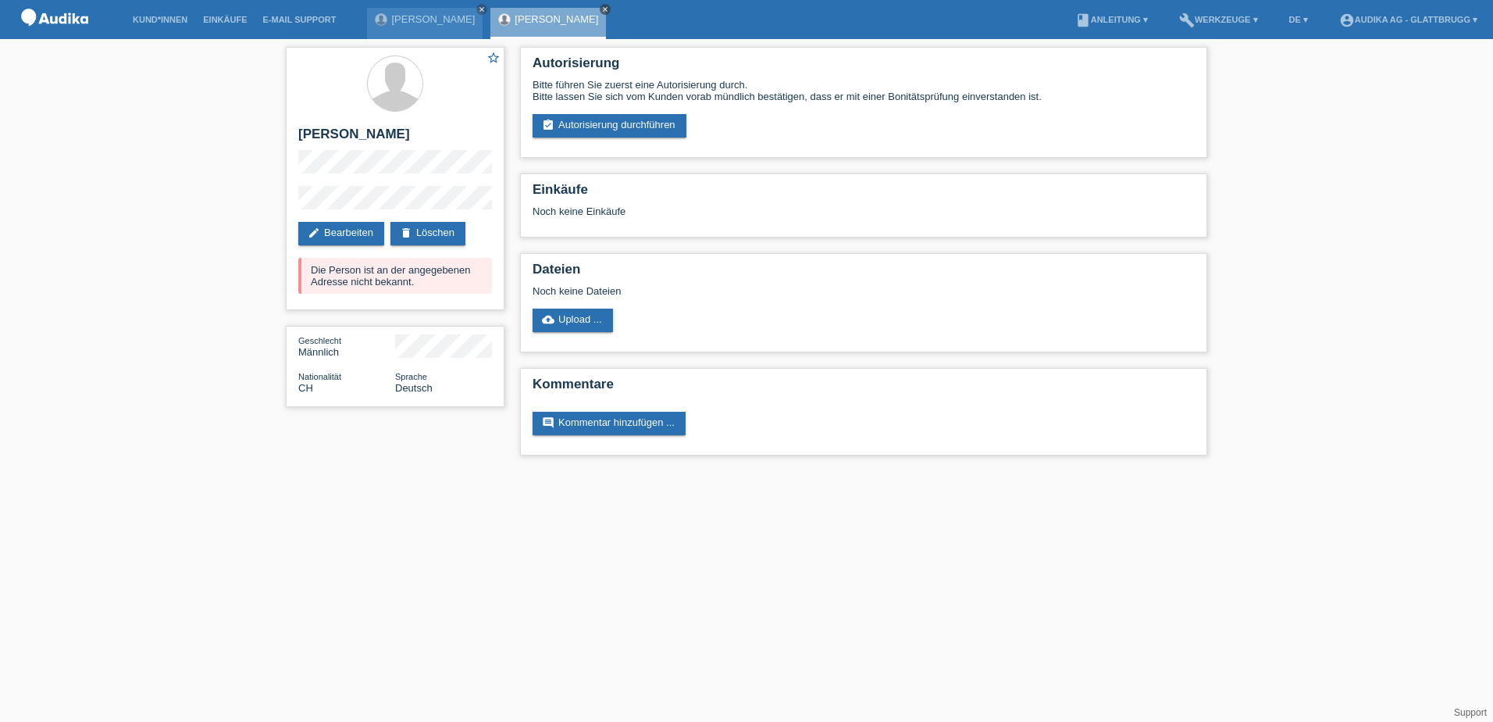
click at [609, 8] on icon "close" at bounding box center [605, 9] width 8 height 8
click at [73, 14] on img at bounding box center [55, 20] width 78 height 40
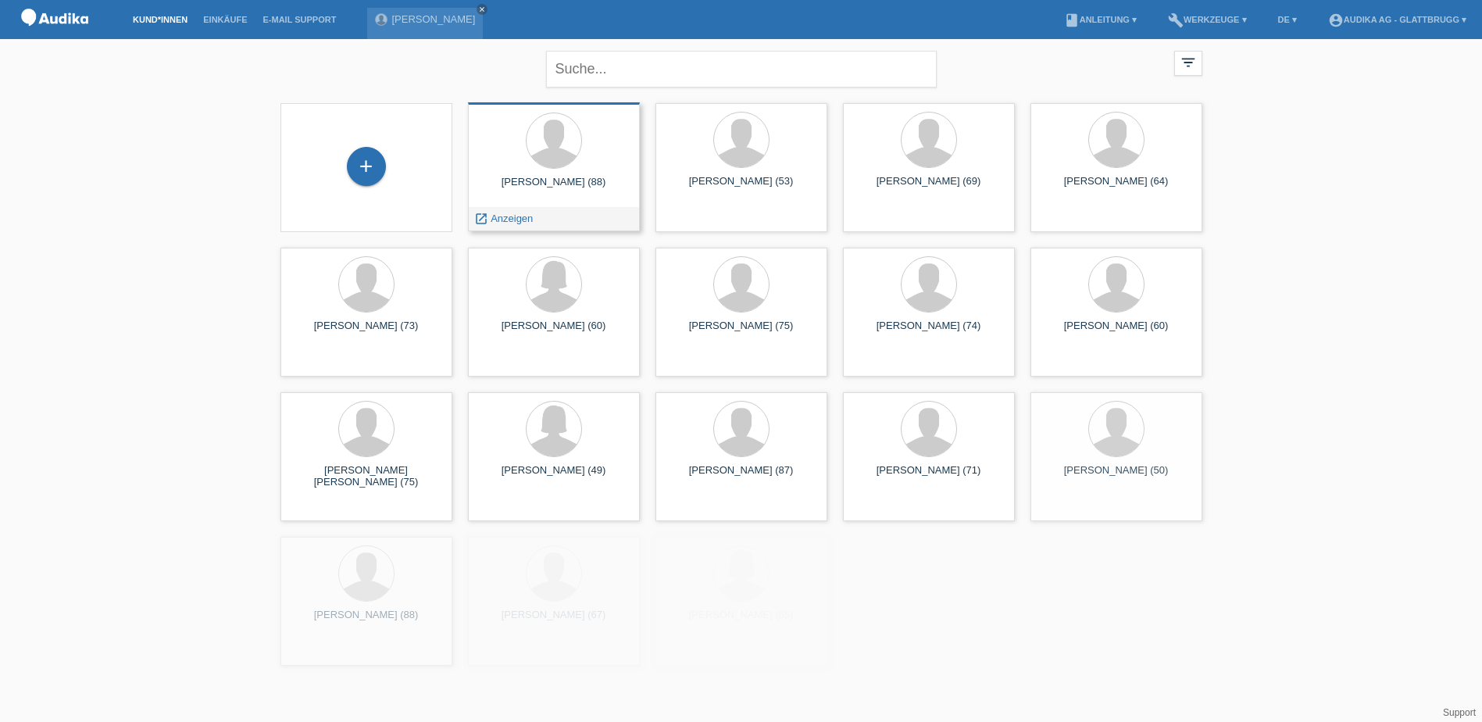
click at [590, 169] on div at bounding box center [553, 141] width 147 height 59
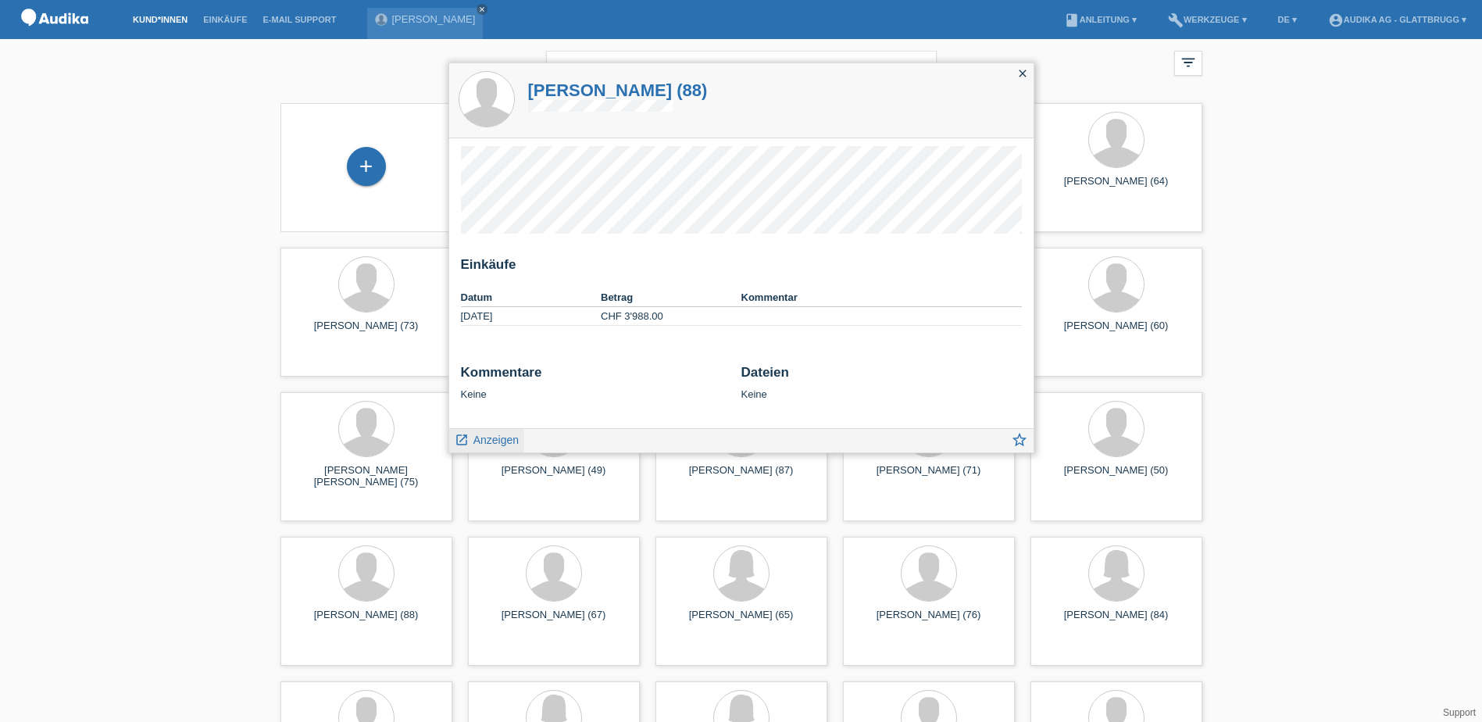
click at [506, 438] on span "Anzeigen" at bounding box center [495, 439] width 45 height 12
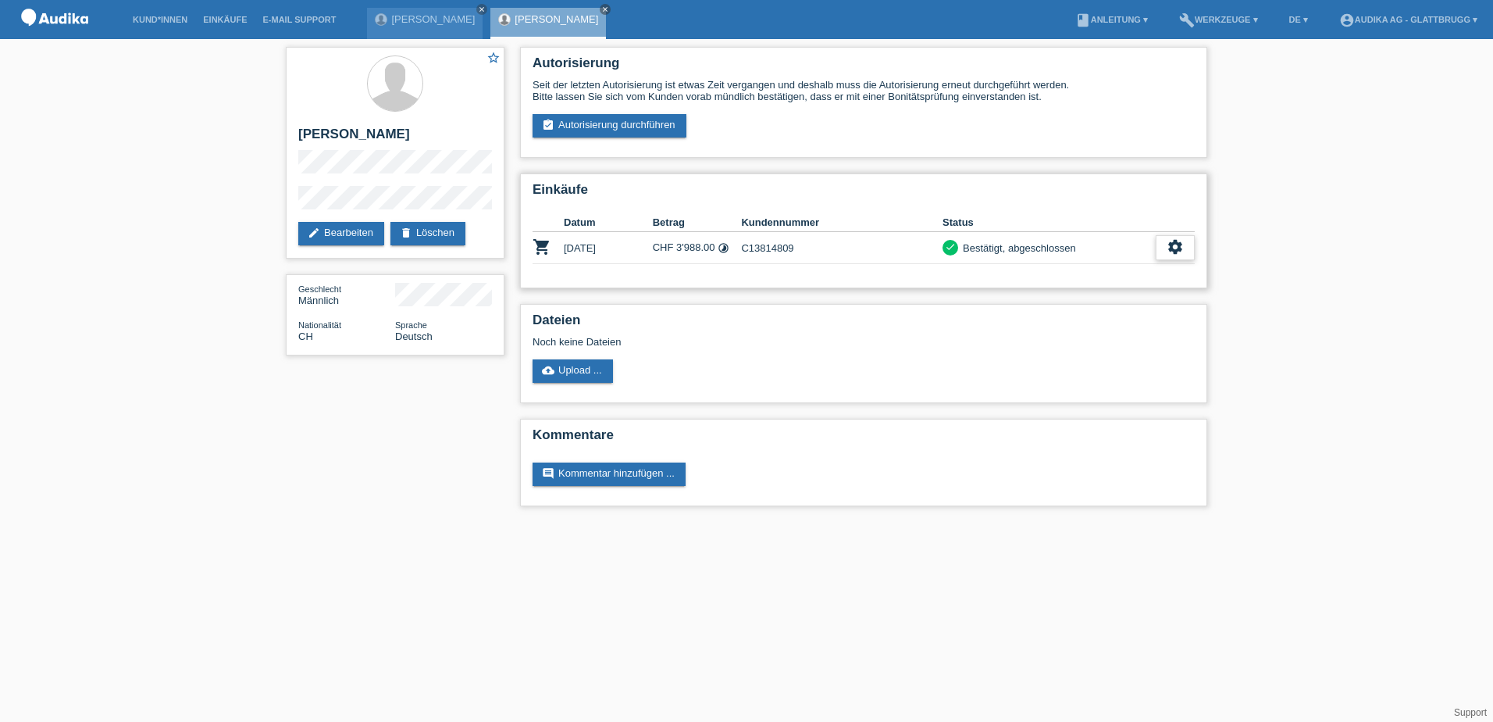
click at [1176, 247] on icon "settings" at bounding box center [1175, 246] width 17 height 17
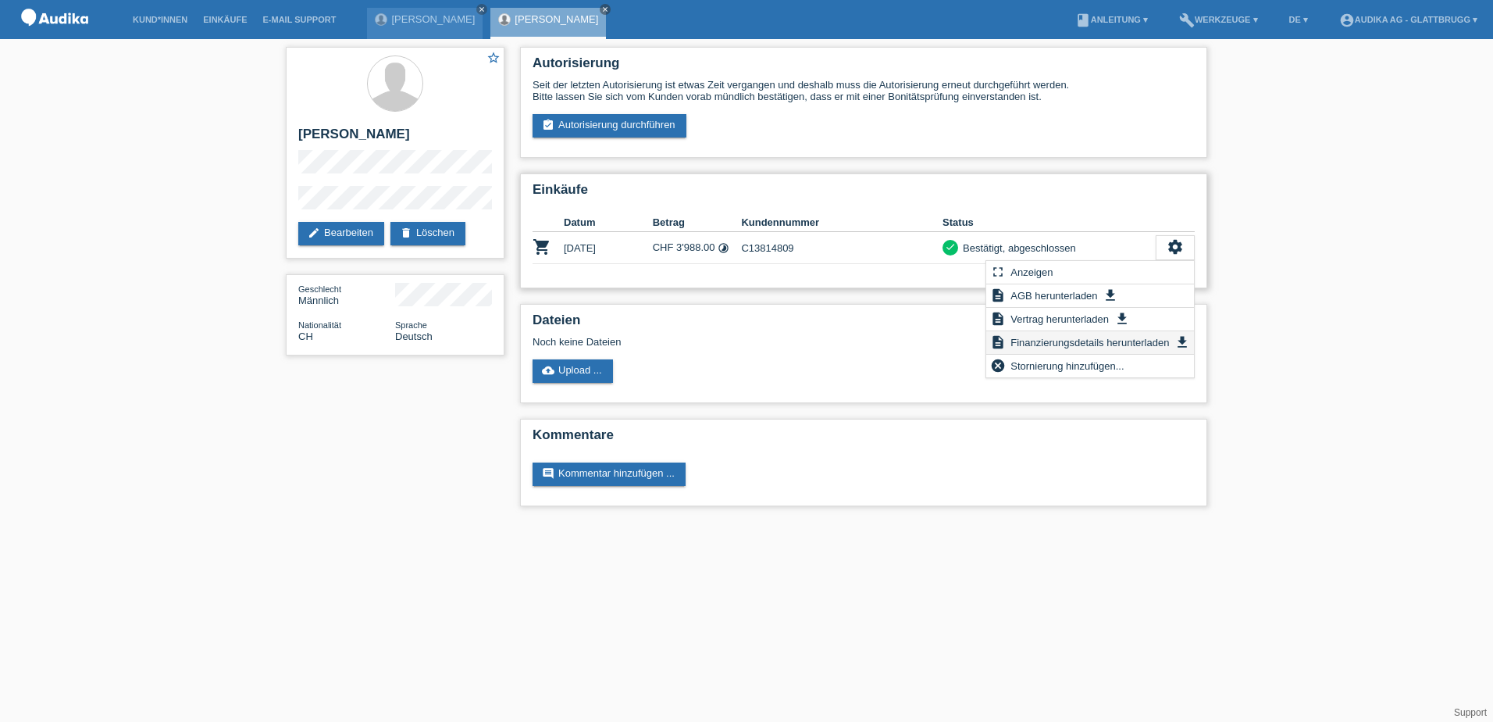
click at [1140, 337] on span "Finanzierungsdetails herunterladen" at bounding box center [1089, 342] width 163 height 19
click at [1093, 318] on span "Vertrag herunterladen" at bounding box center [1059, 318] width 103 height 19
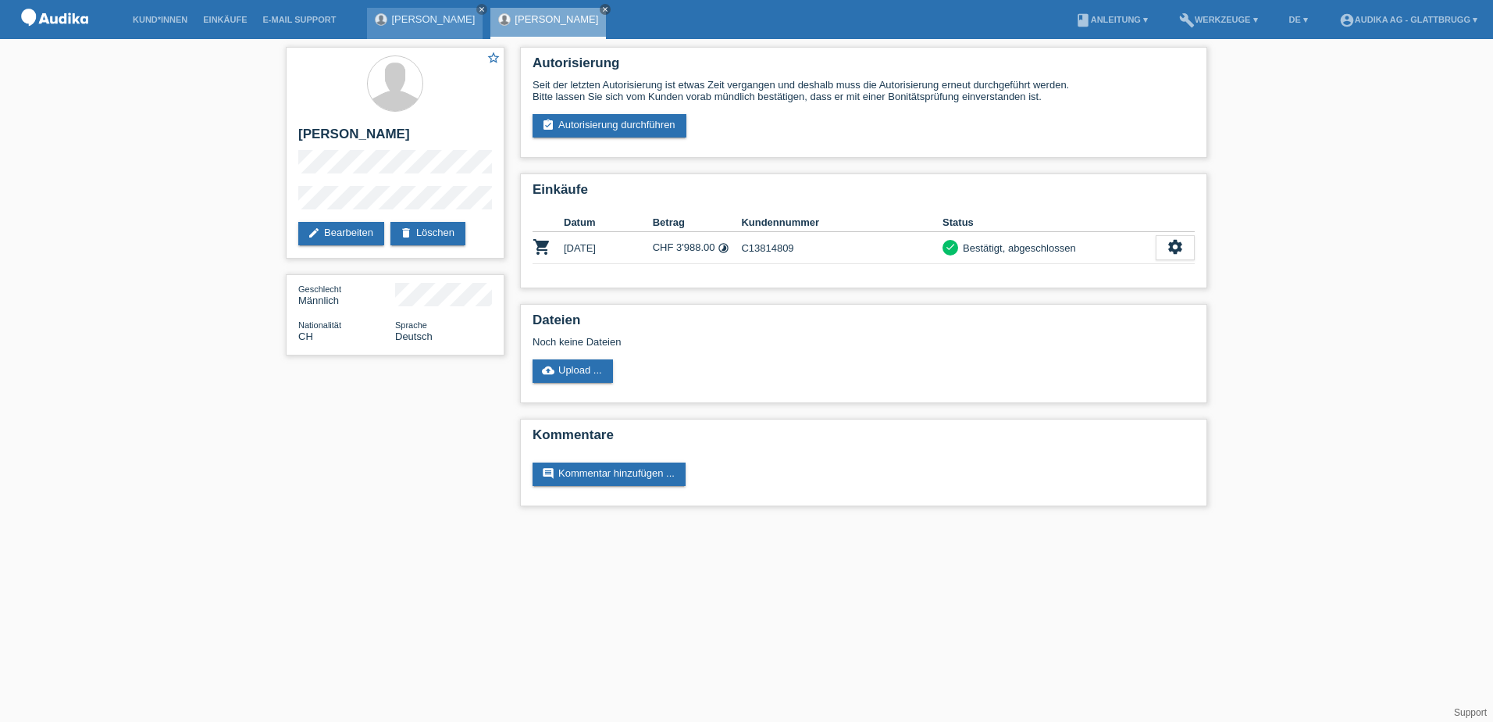
click at [391, 13] on div "[PERSON_NAME] close" at bounding box center [425, 23] width 116 height 31
click at [601, 9] on icon "close" at bounding box center [605, 9] width 8 height 8
click at [423, 24] on div "[PERSON_NAME] close" at bounding box center [425, 23] width 116 height 31
click at [478, 8] on icon "close" at bounding box center [482, 9] width 8 height 8
click at [48, 18] on img at bounding box center [55, 20] width 78 height 40
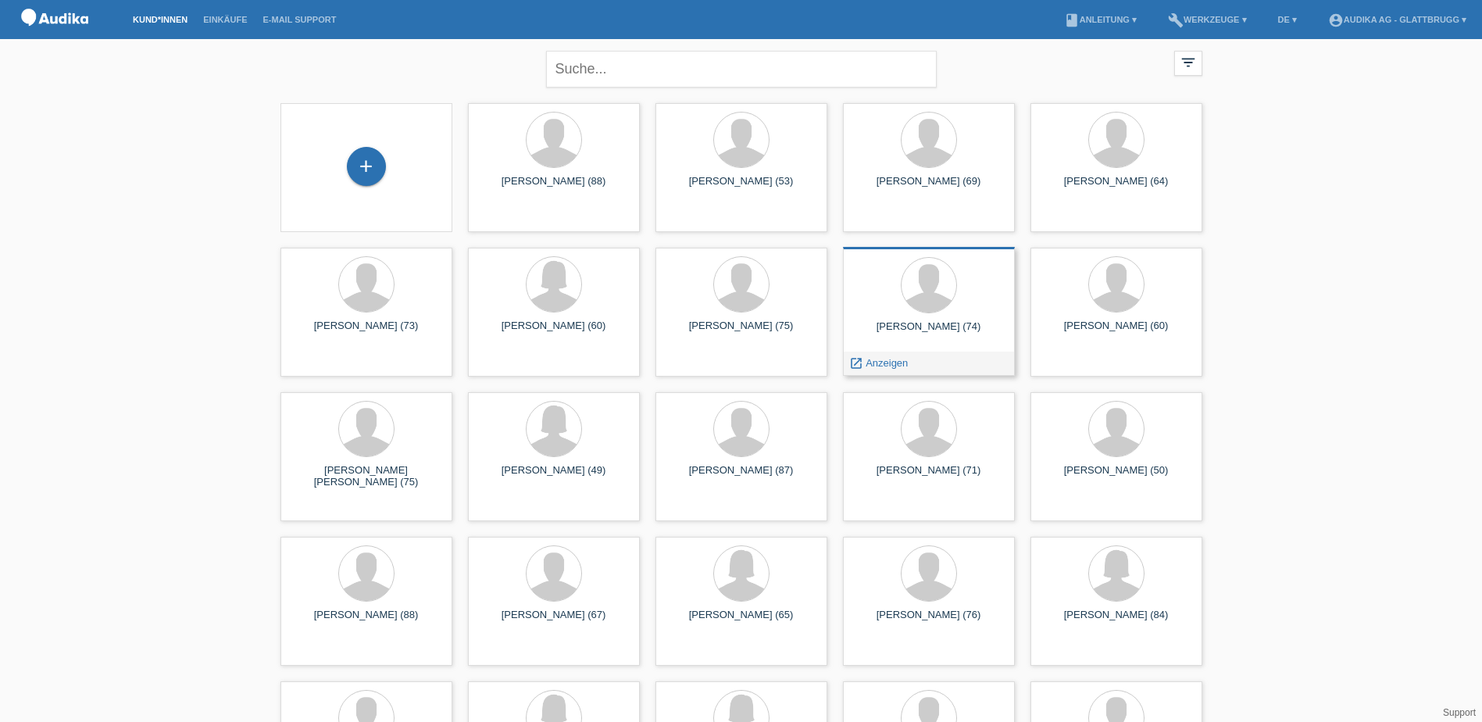
click at [905, 317] on div "Pierino Kohler (74) launch Anzeigen" at bounding box center [929, 311] width 172 height 129
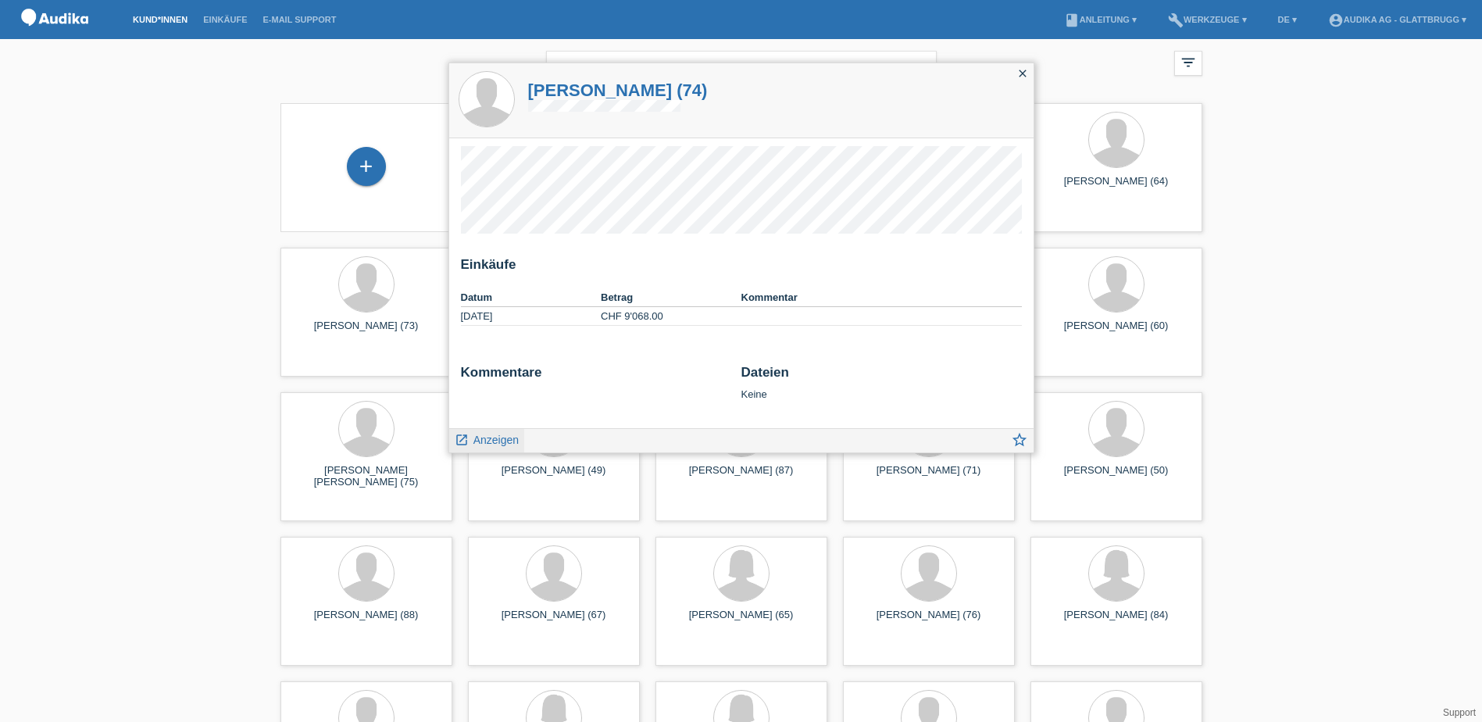
click at [477, 442] on span "Anzeigen" at bounding box center [495, 439] width 45 height 12
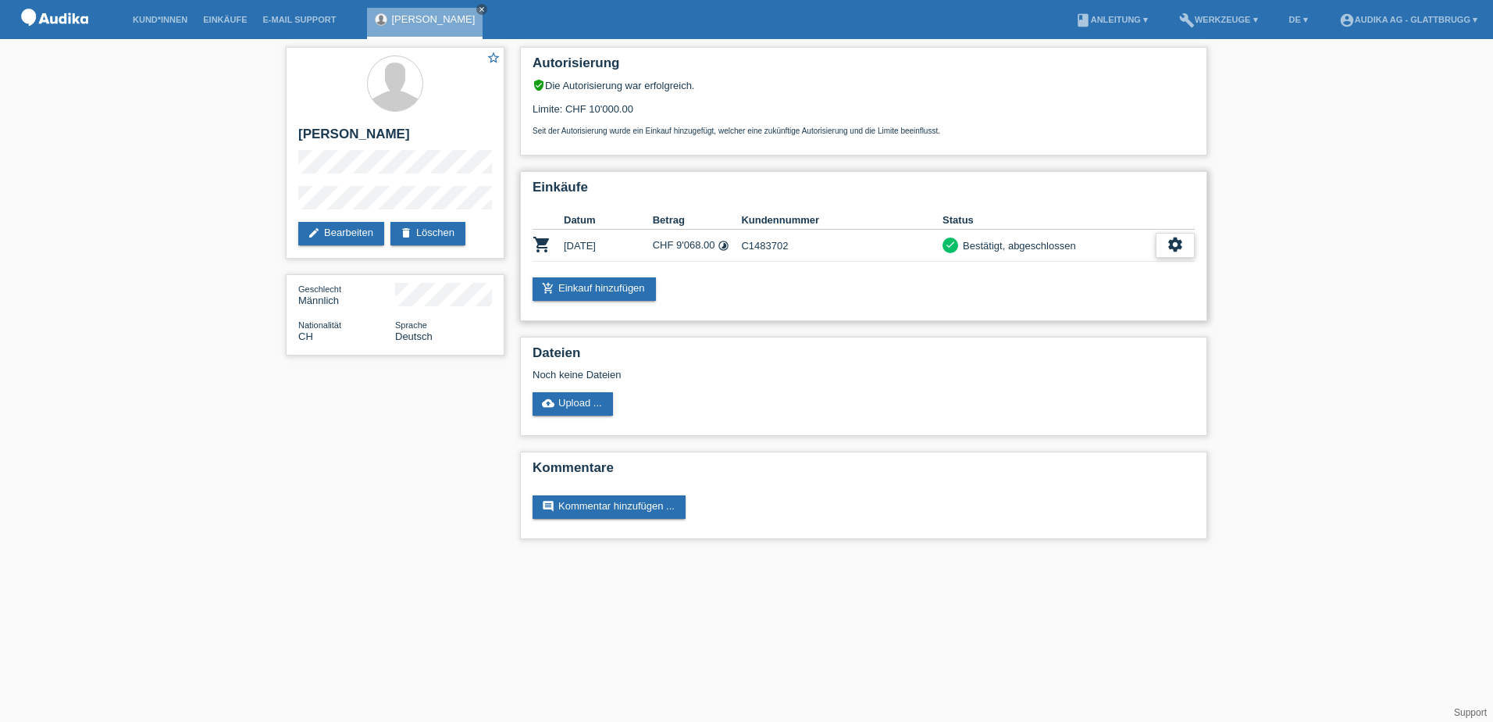
click at [1187, 252] on div "settings" at bounding box center [1175, 245] width 39 height 25
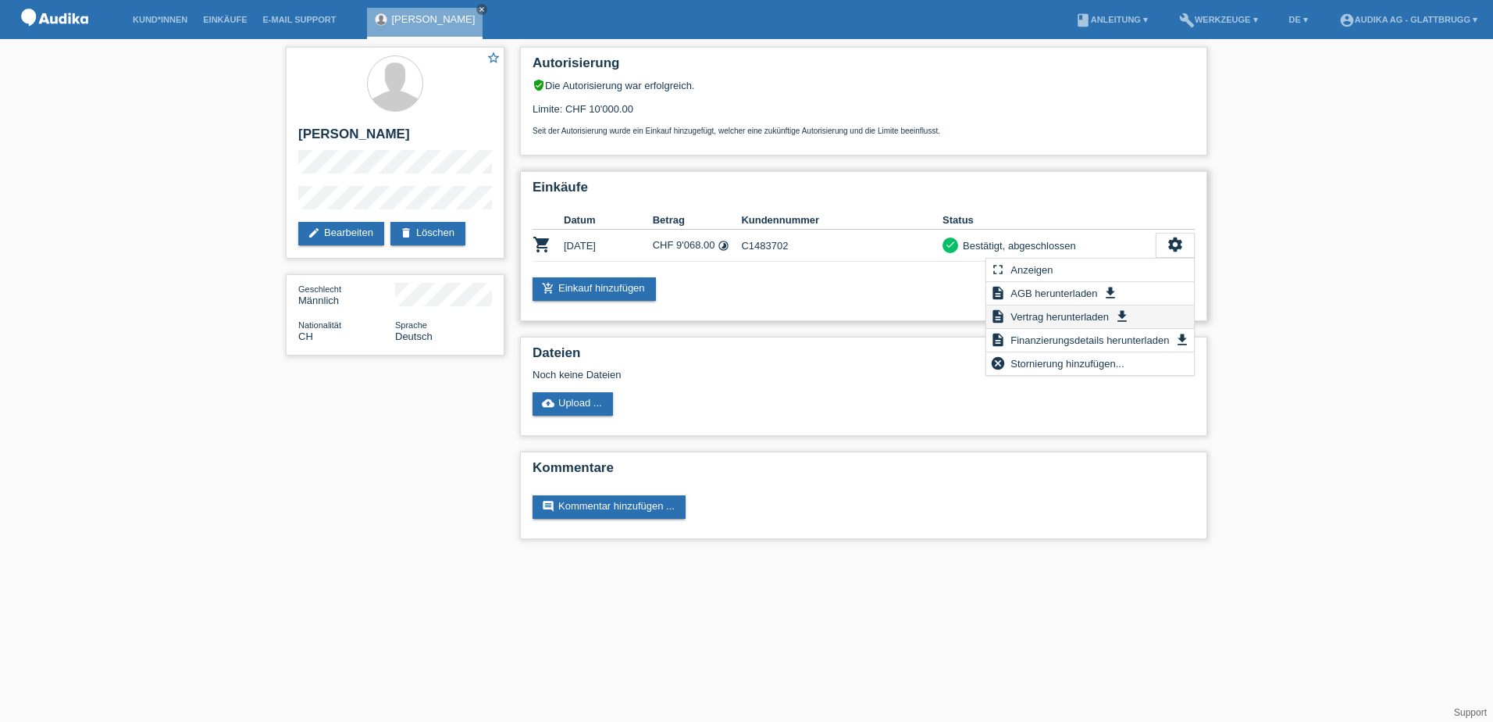
click at [1115, 312] on icon "get_app" at bounding box center [1123, 317] width 16 height 16
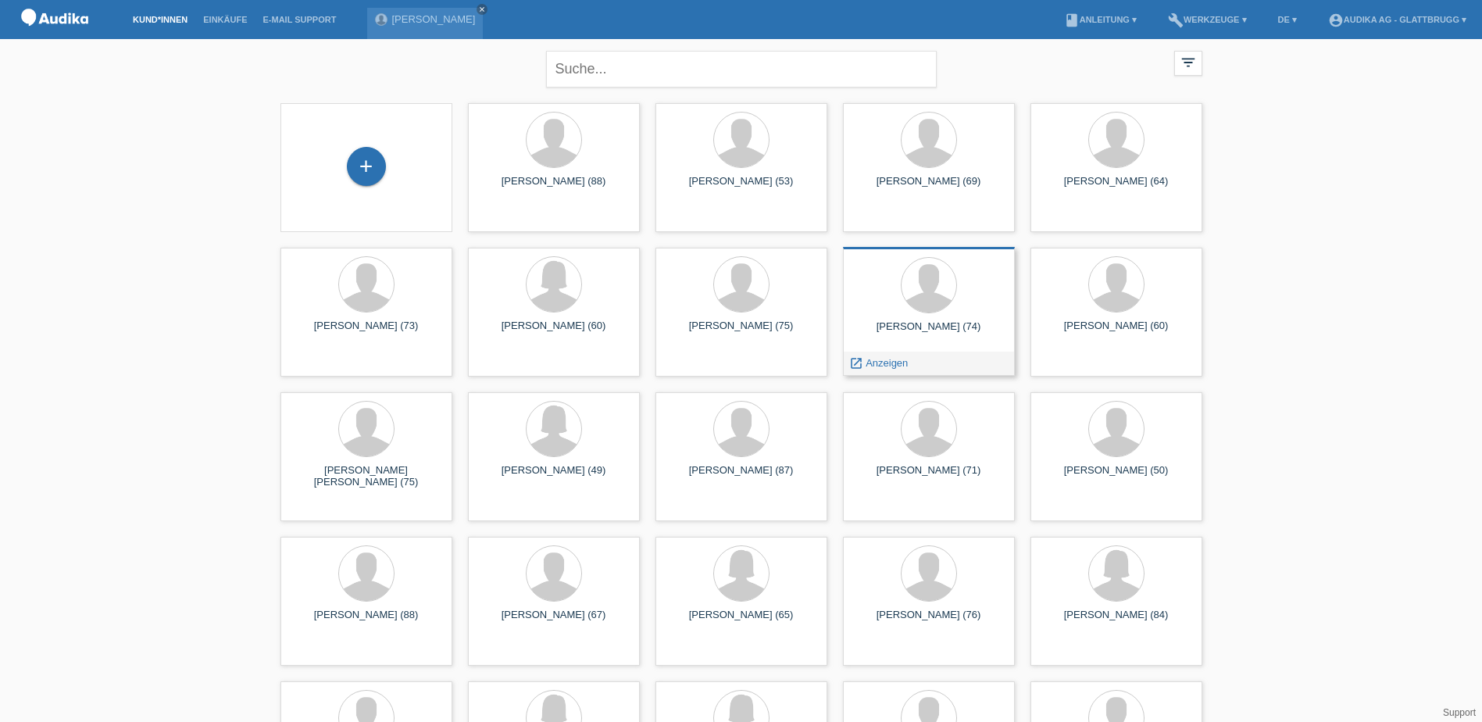
click at [890, 298] on div at bounding box center [928, 286] width 147 height 59
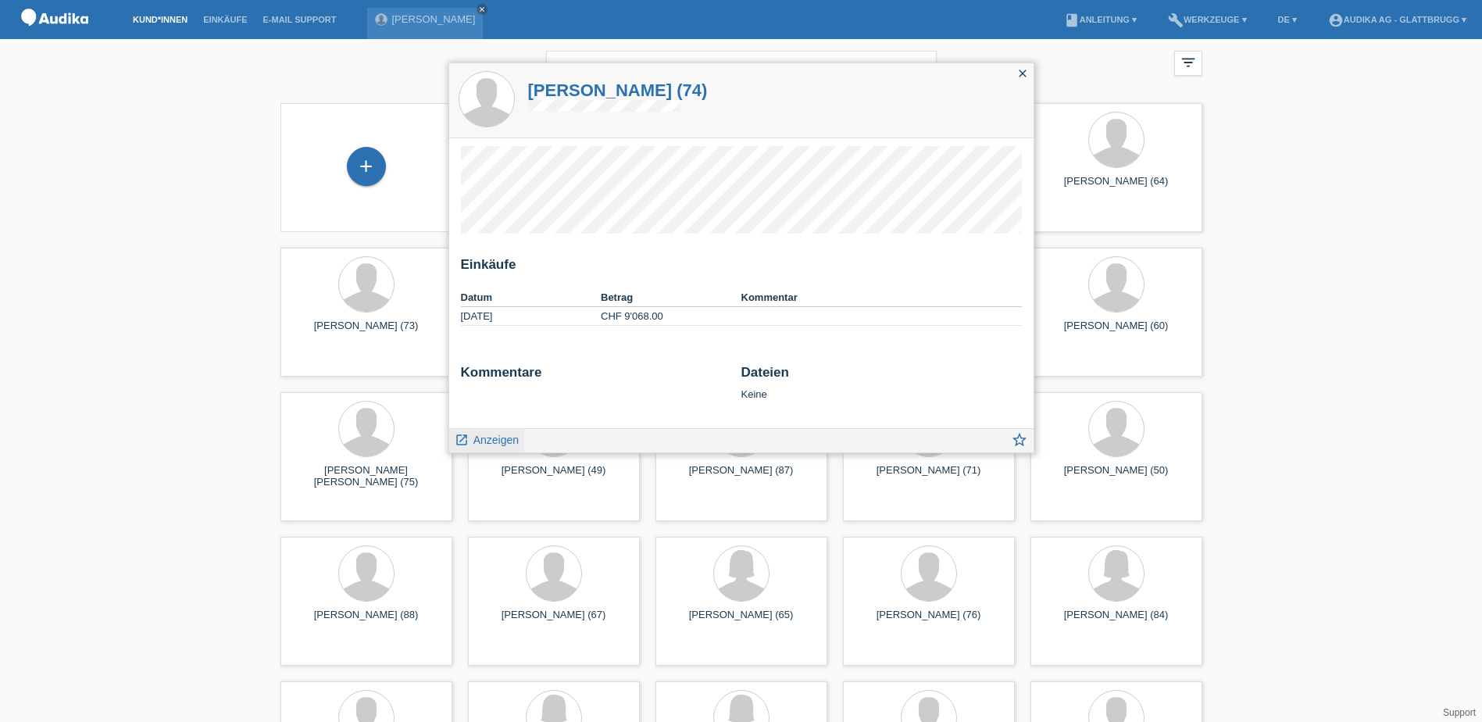
click at [492, 441] on span "Anzeigen" at bounding box center [495, 439] width 45 height 12
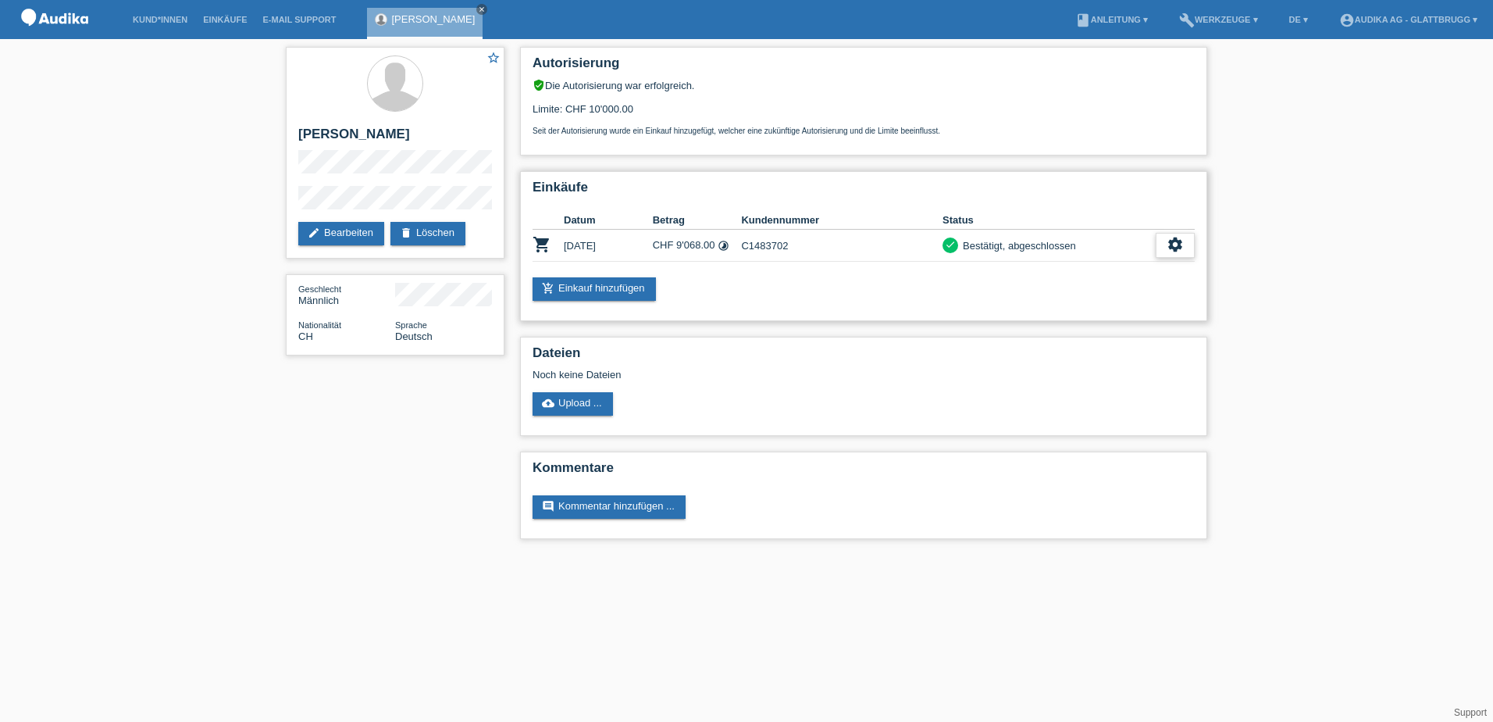
click at [1173, 247] on icon "settings" at bounding box center [1175, 244] width 17 height 17
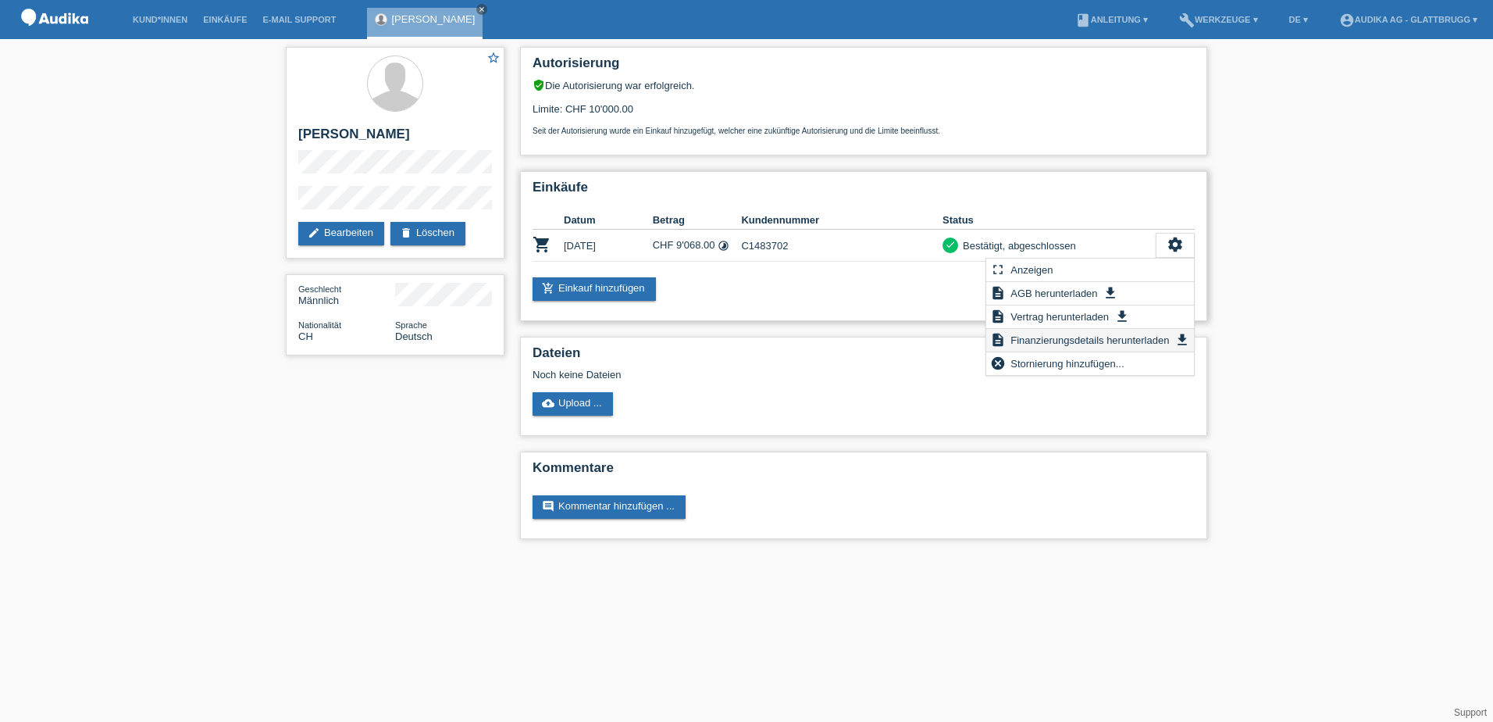
click at [1127, 341] on span "Finanzierungsdetails herunterladen" at bounding box center [1089, 339] width 163 height 19
